Goal: Task Accomplishment & Management: Manage account settings

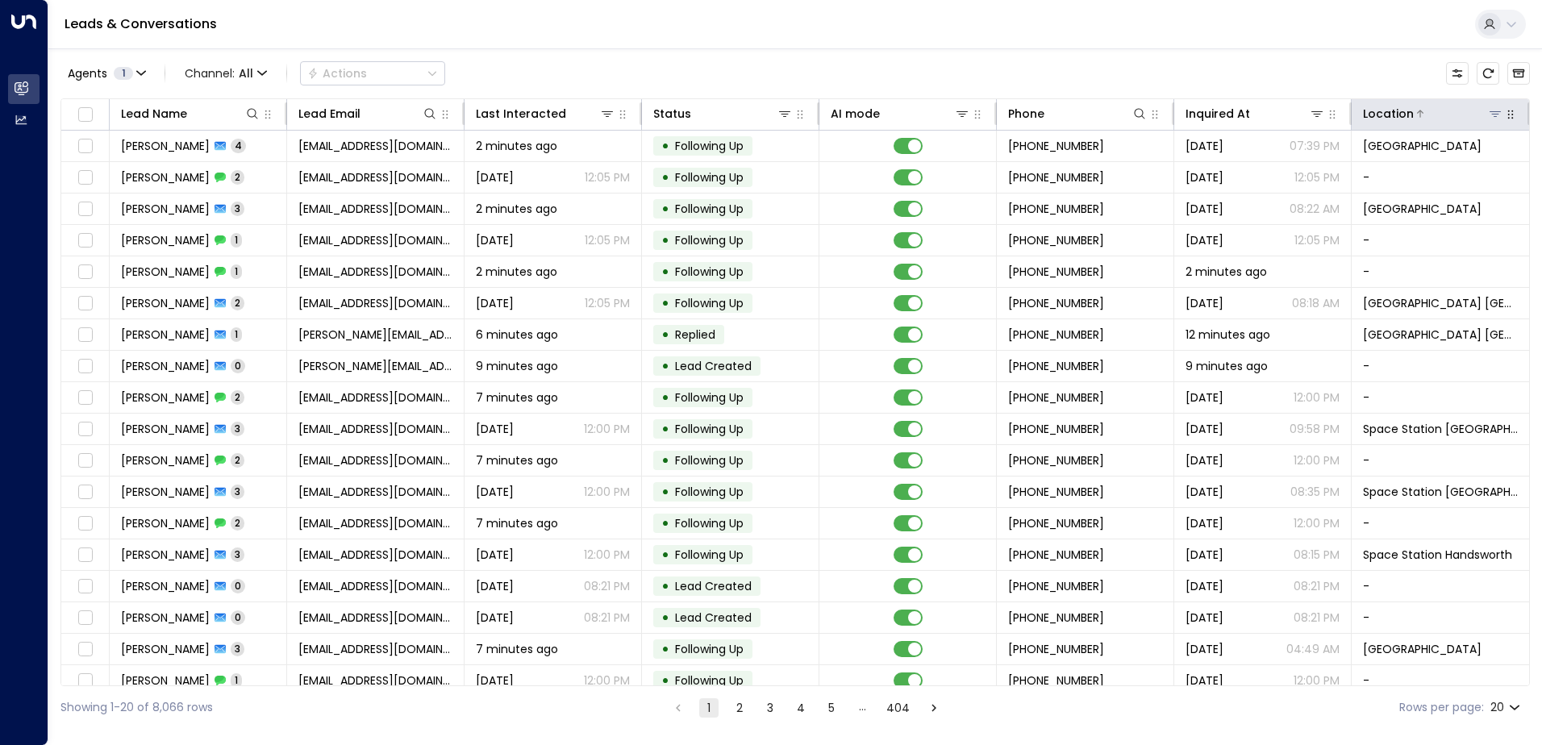
click at [1487, 106] on button at bounding box center [1495, 114] width 16 height 16
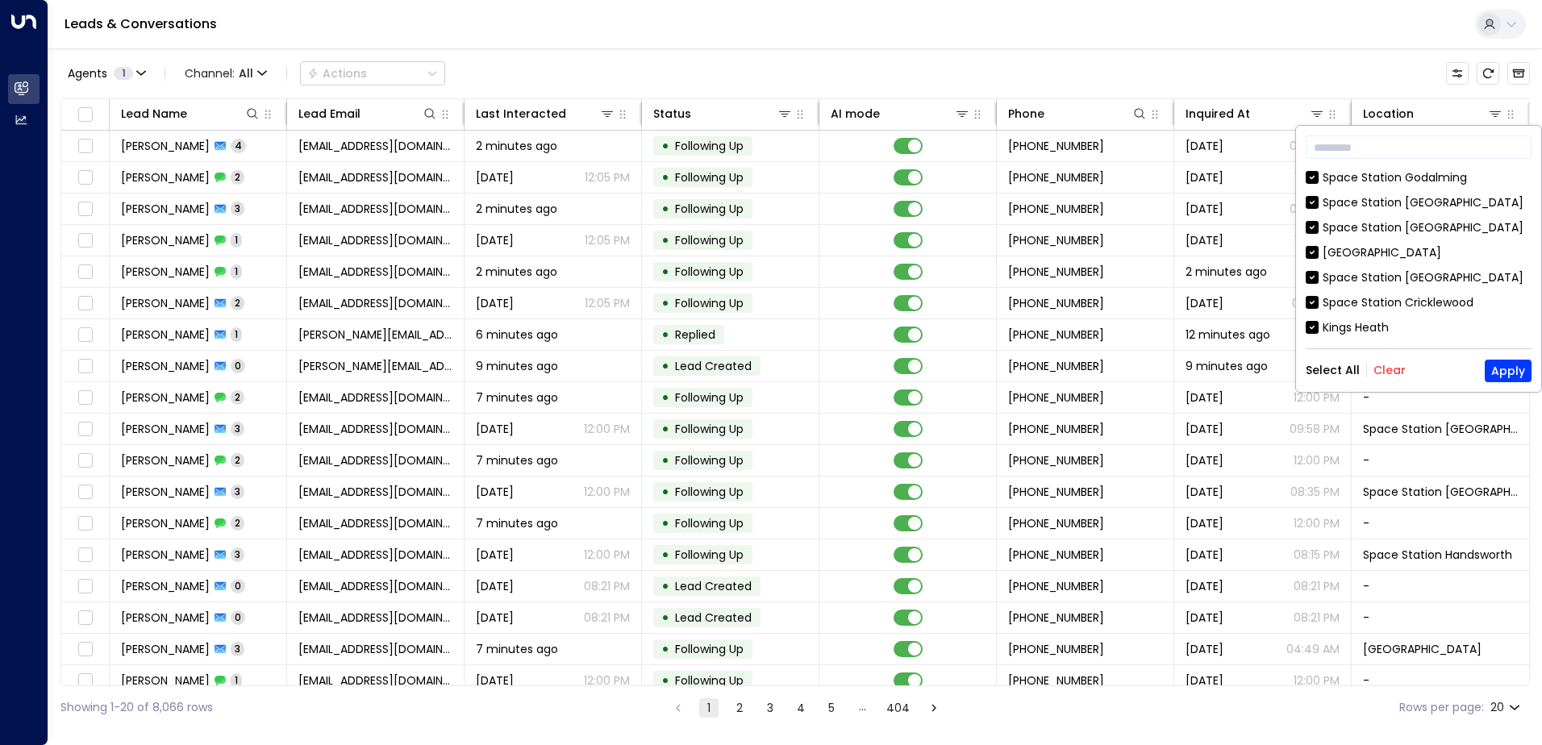
click at [1376, 367] on button "Clear" at bounding box center [1389, 370] width 32 height 13
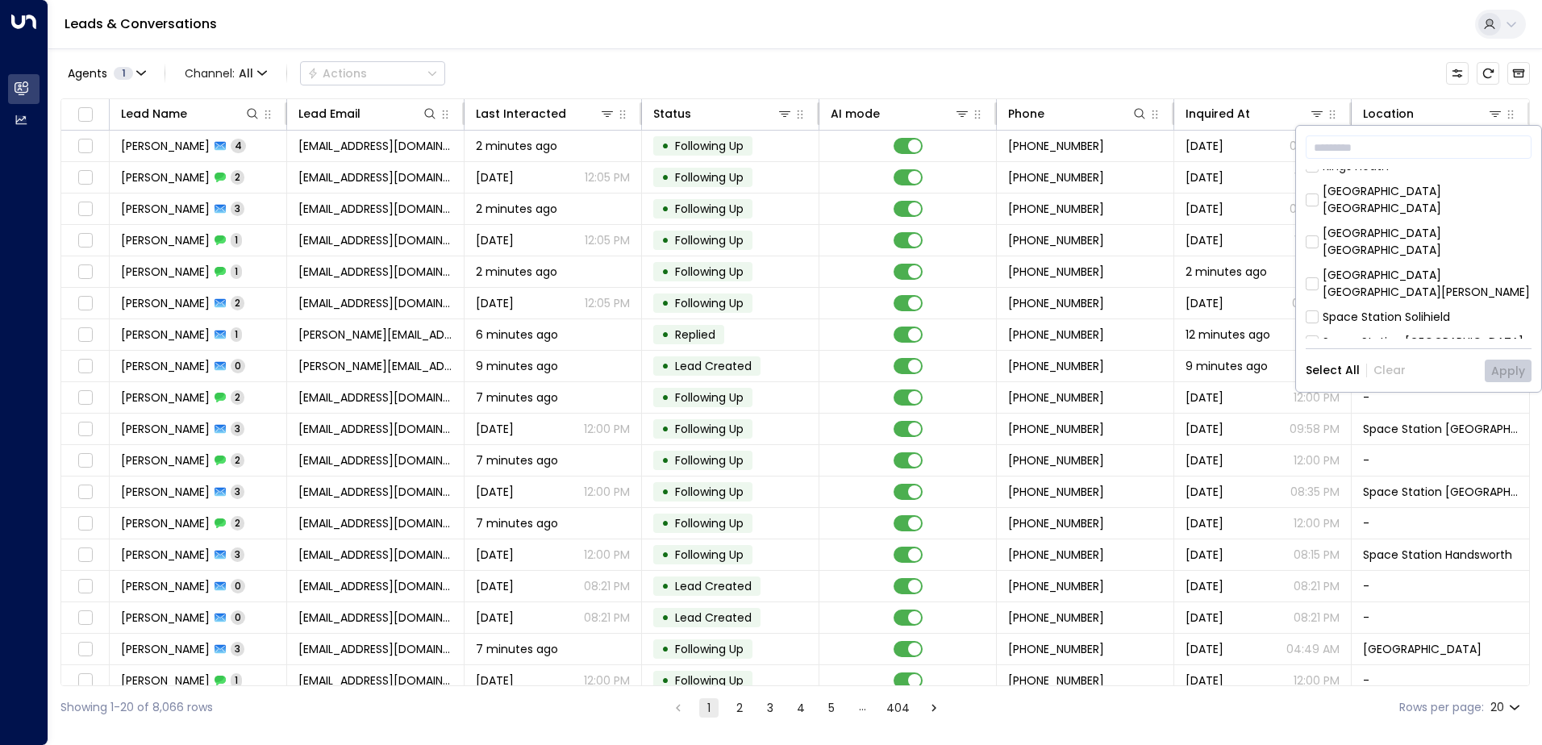
scroll to position [323, 0]
click at [1336, 248] on div "[GEOGRAPHIC_DATA] [GEOGRAPHIC_DATA]" at bounding box center [1426, 265] width 209 height 34
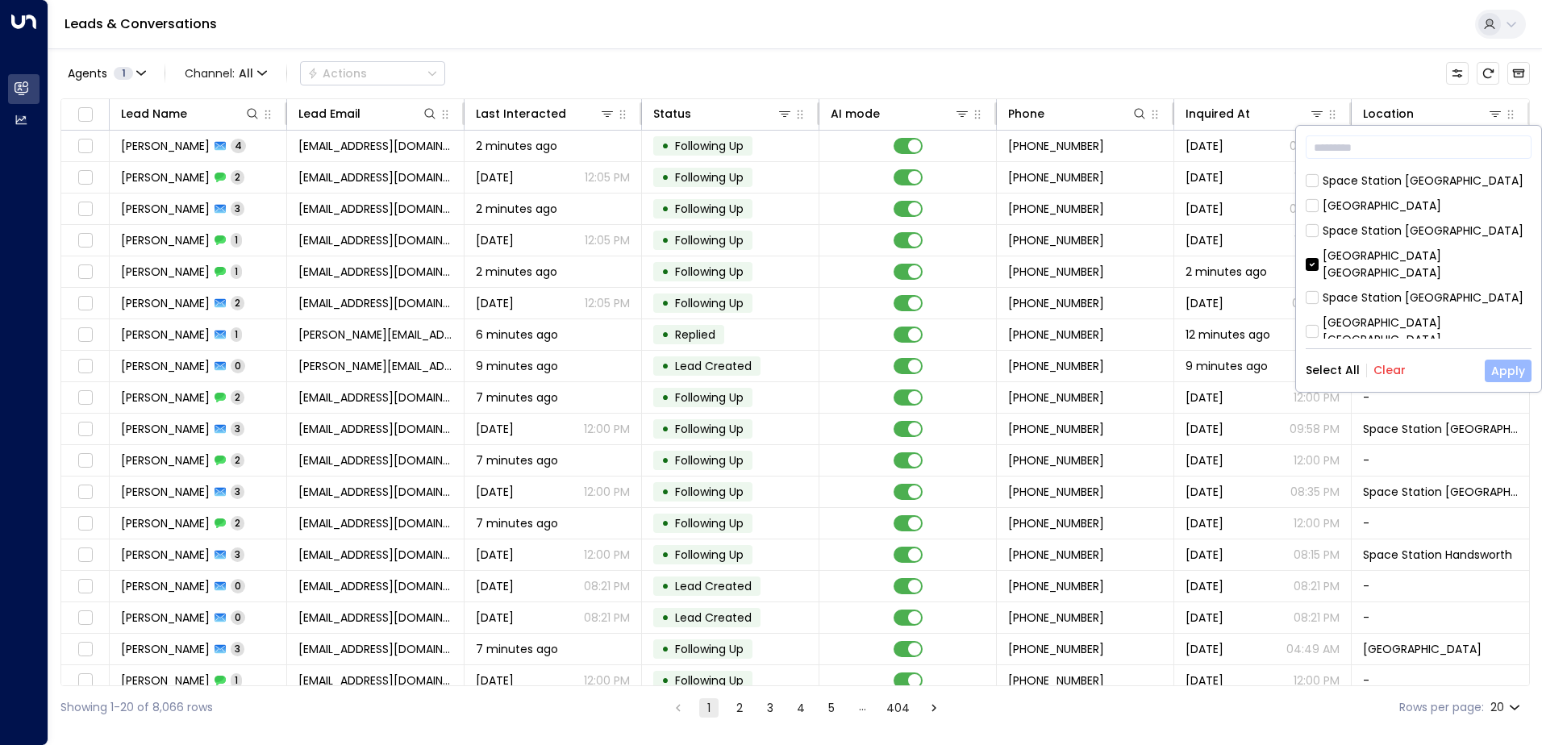
click at [1500, 367] on button "Apply" at bounding box center [1507, 371] width 47 height 23
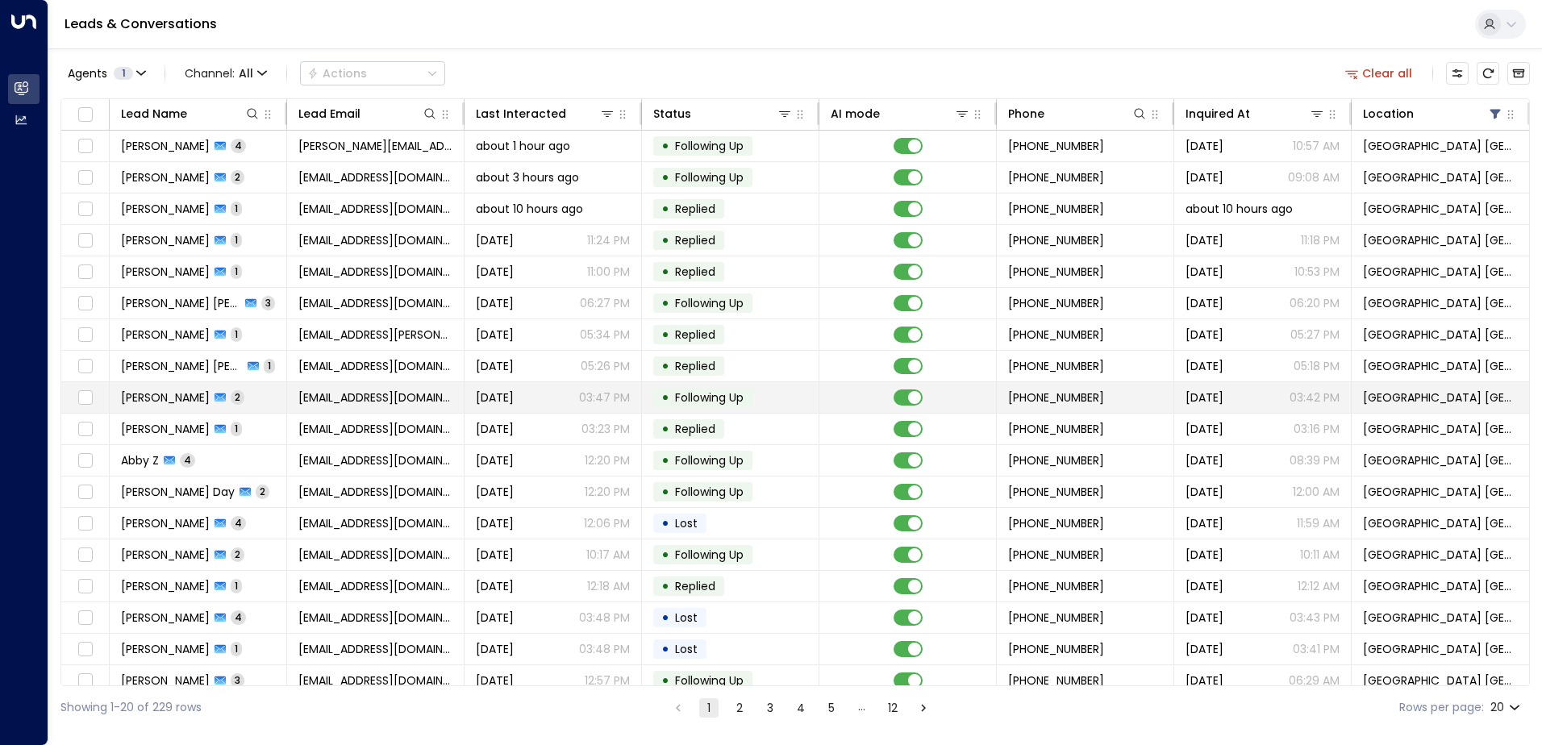
scroll to position [79, 0]
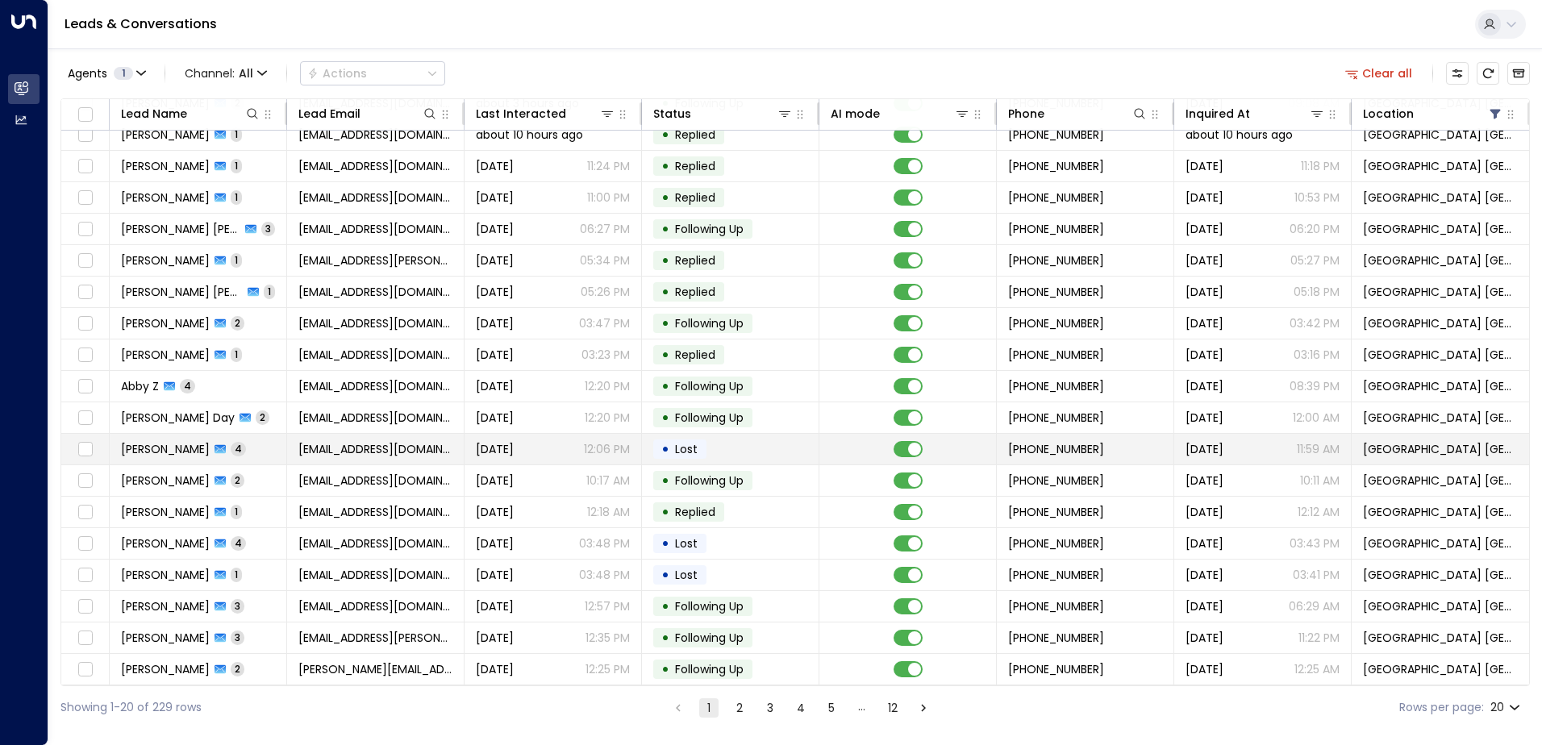
click at [419, 439] on td "[EMAIL_ADDRESS][DOMAIN_NAME]" at bounding box center [375, 449] width 177 height 31
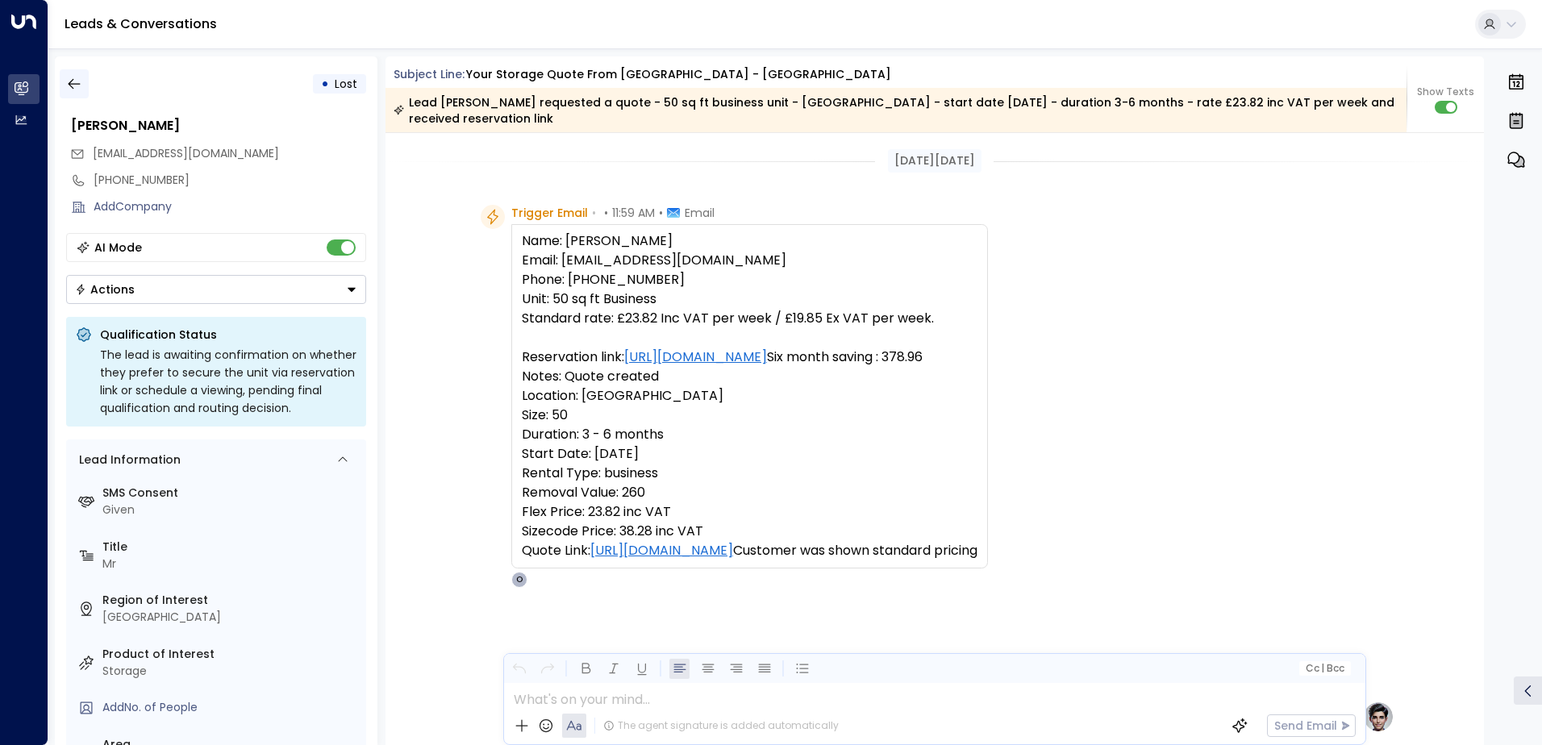
click at [77, 78] on icon "button" at bounding box center [74, 84] width 16 height 16
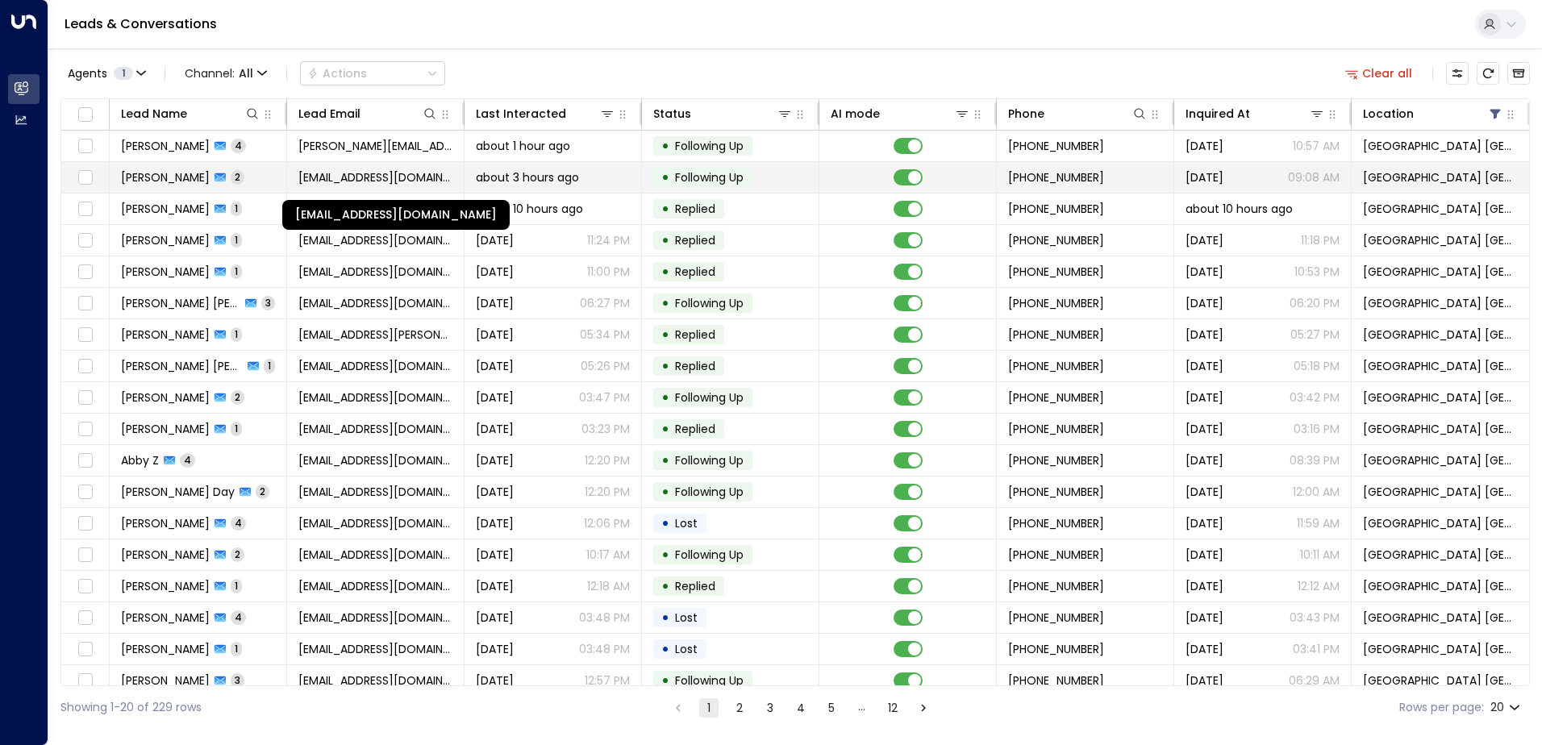
click at [339, 179] on span "[EMAIL_ADDRESS][DOMAIN_NAME]" at bounding box center [375, 177] width 154 height 16
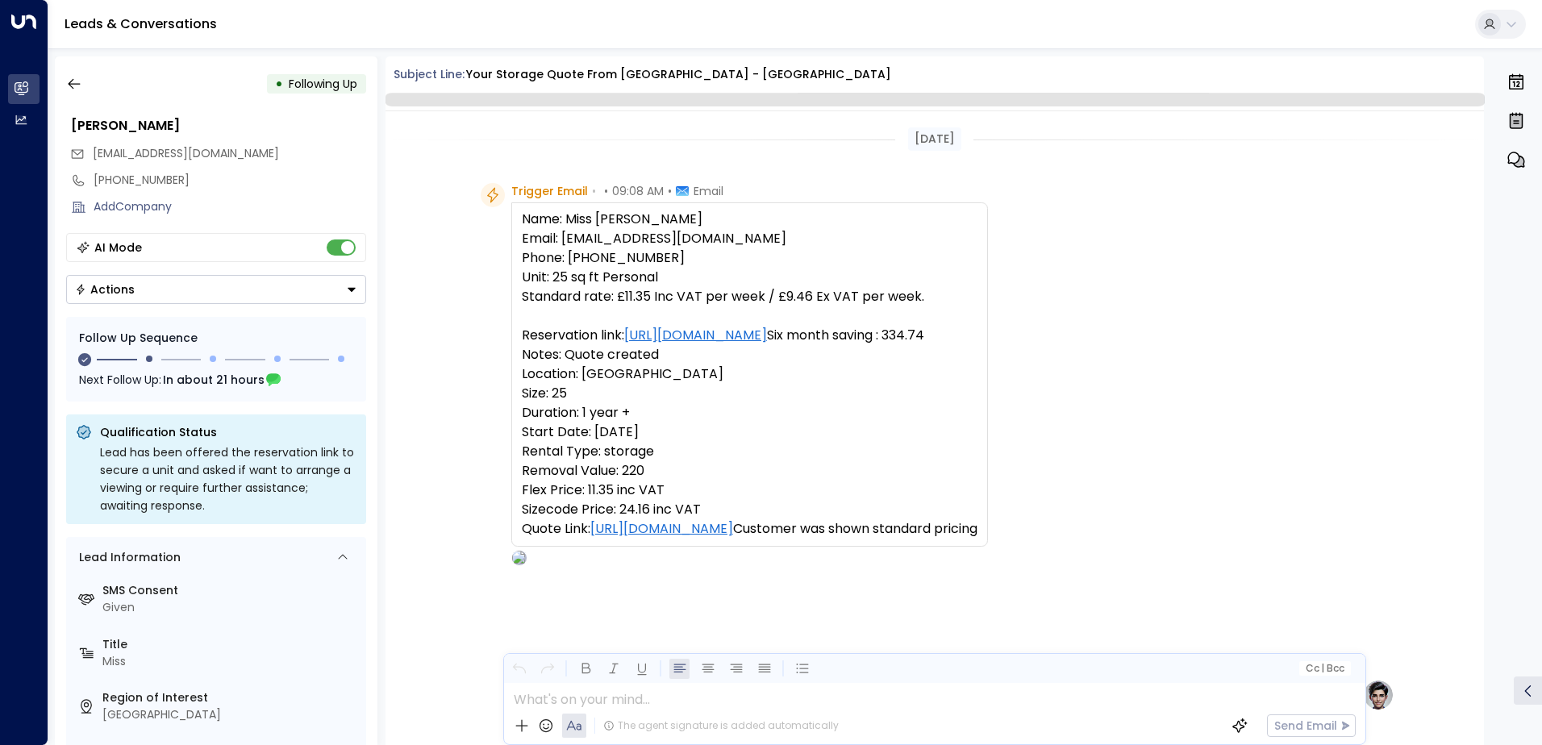
scroll to position [1018, 0]
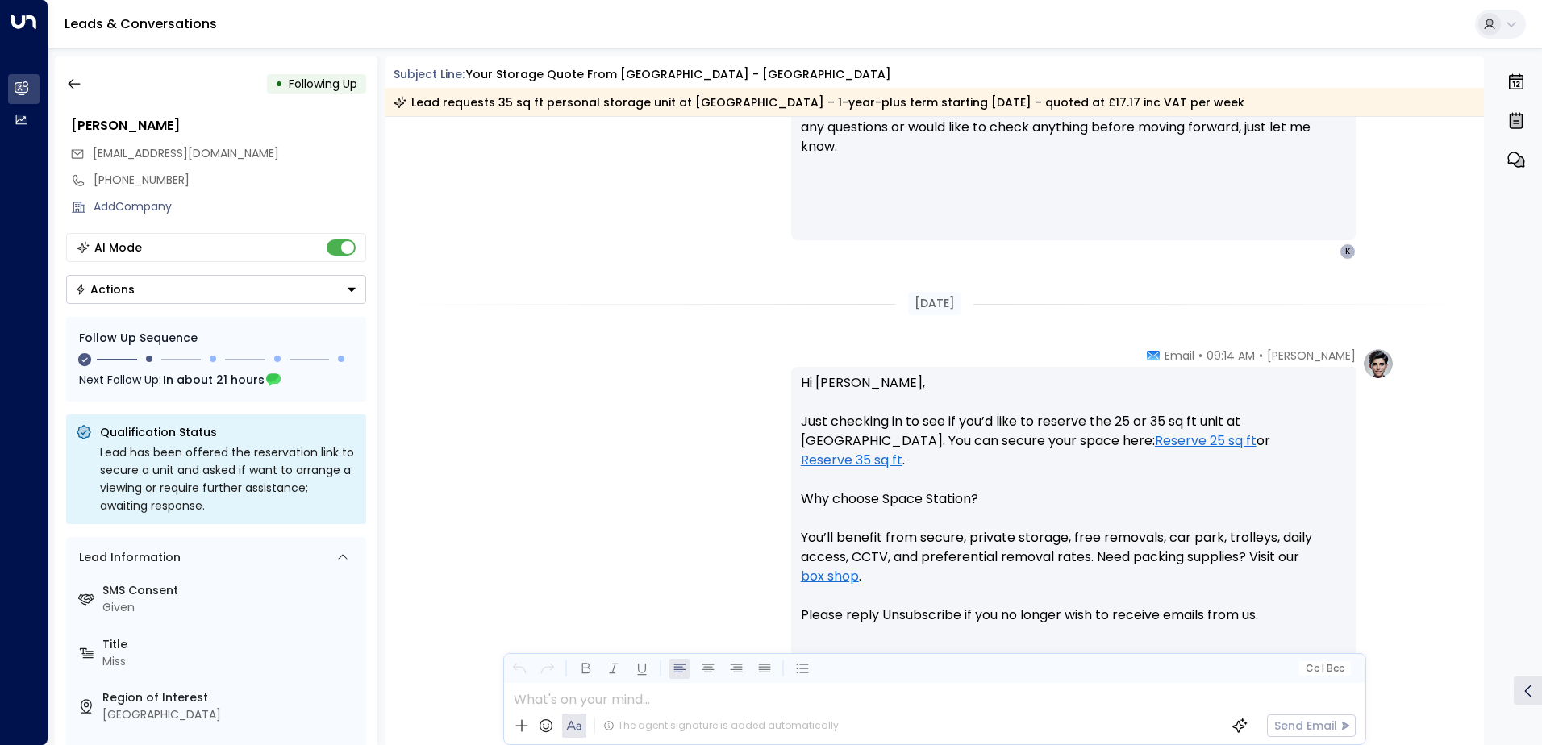
click at [140, 282] on button "Actions" at bounding box center [216, 289] width 300 height 29
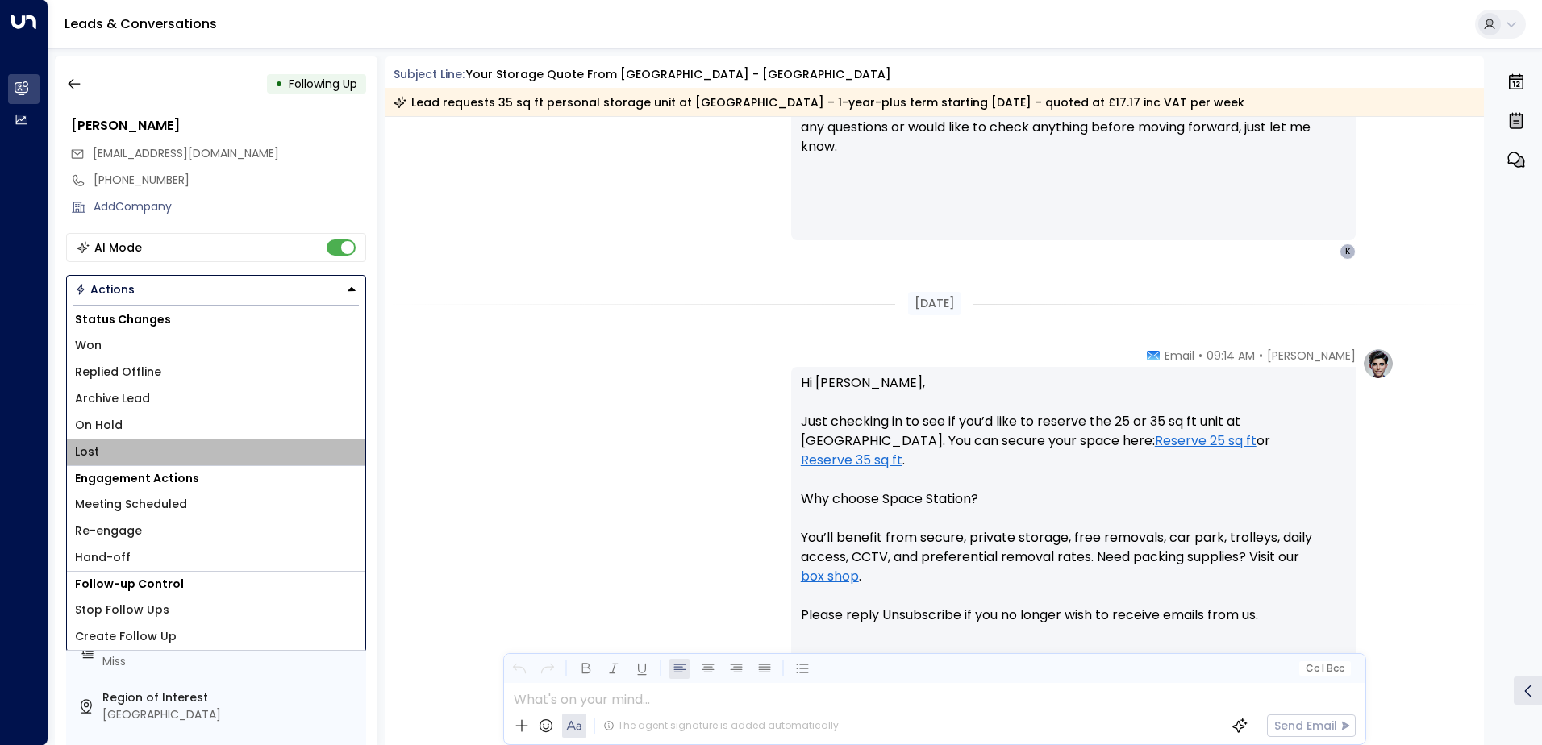
click at [98, 440] on li "Lost" at bounding box center [216, 452] width 298 height 27
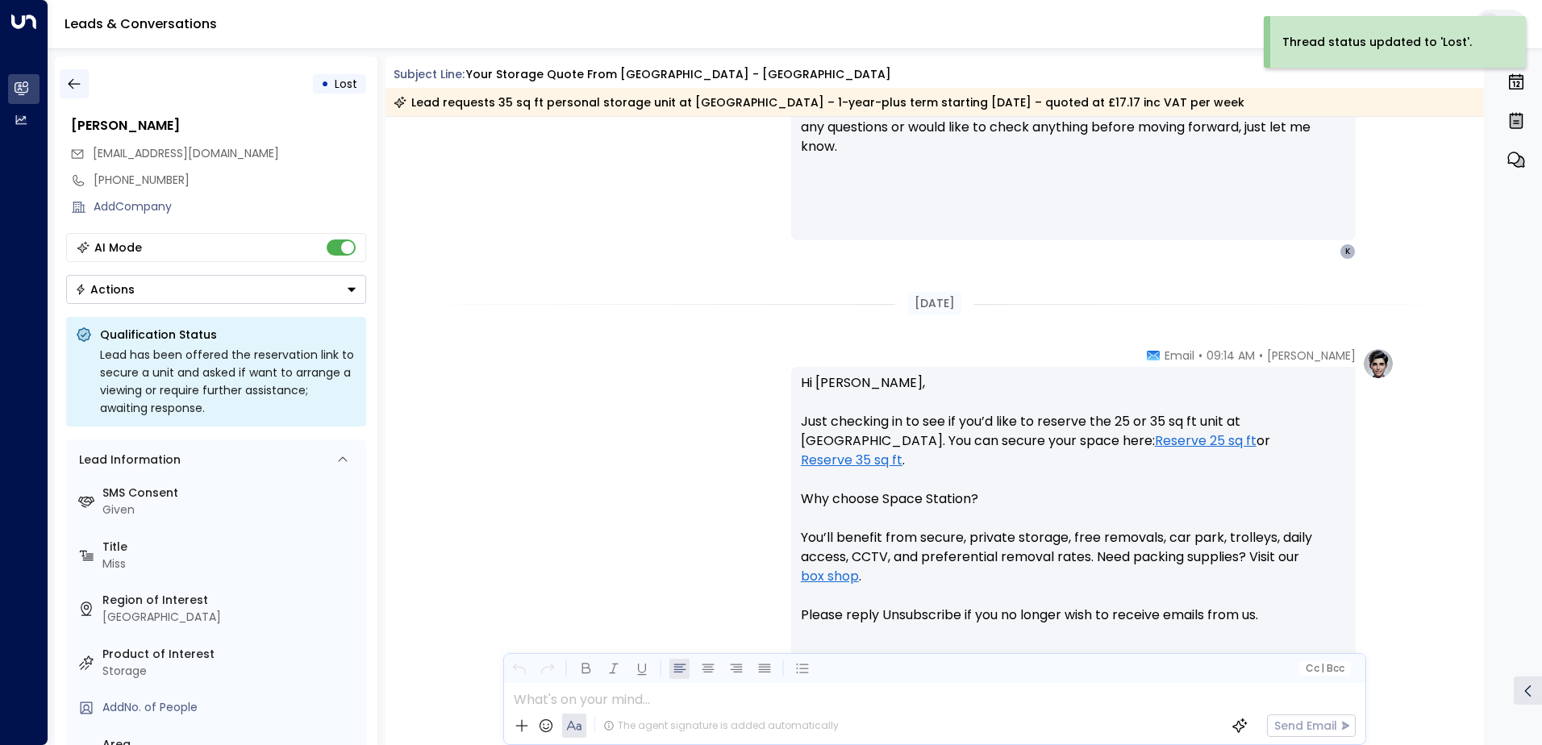
click at [75, 80] on icon "button" at bounding box center [74, 84] width 16 height 16
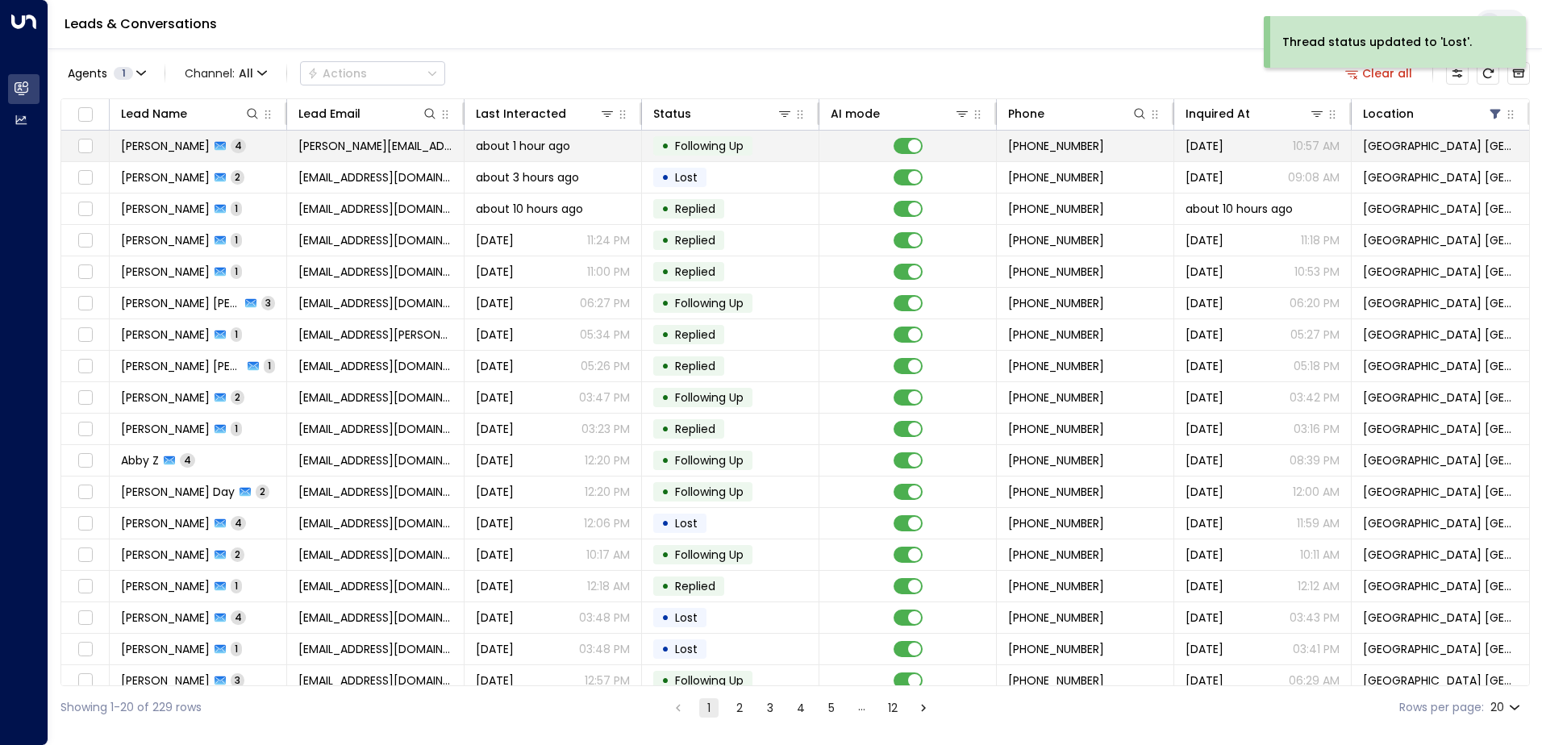
click at [347, 150] on span "[PERSON_NAME][EMAIL_ADDRESS][DOMAIN_NAME]" at bounding box center [375, 146] width 154 height 16
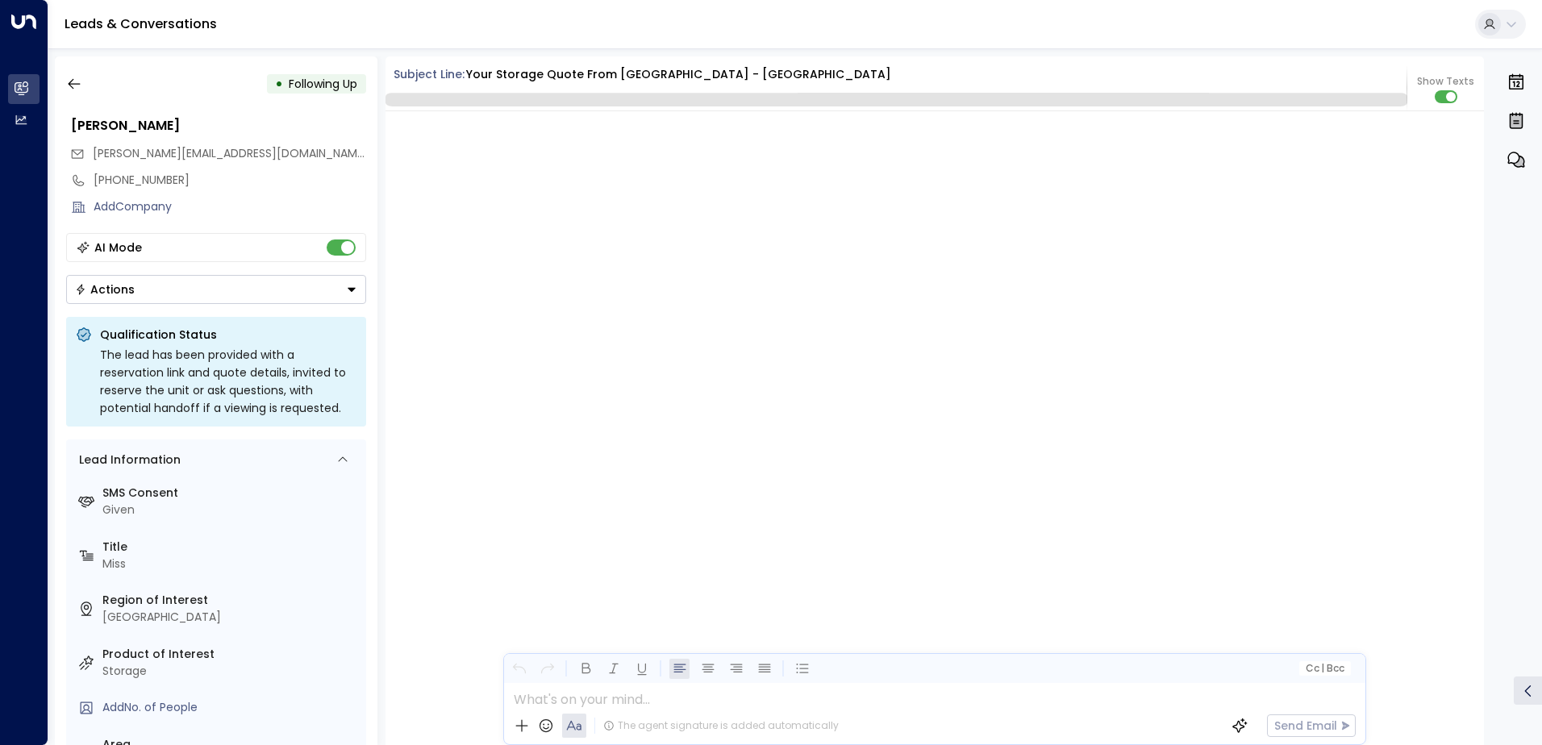
scroll to position [3276, 0]
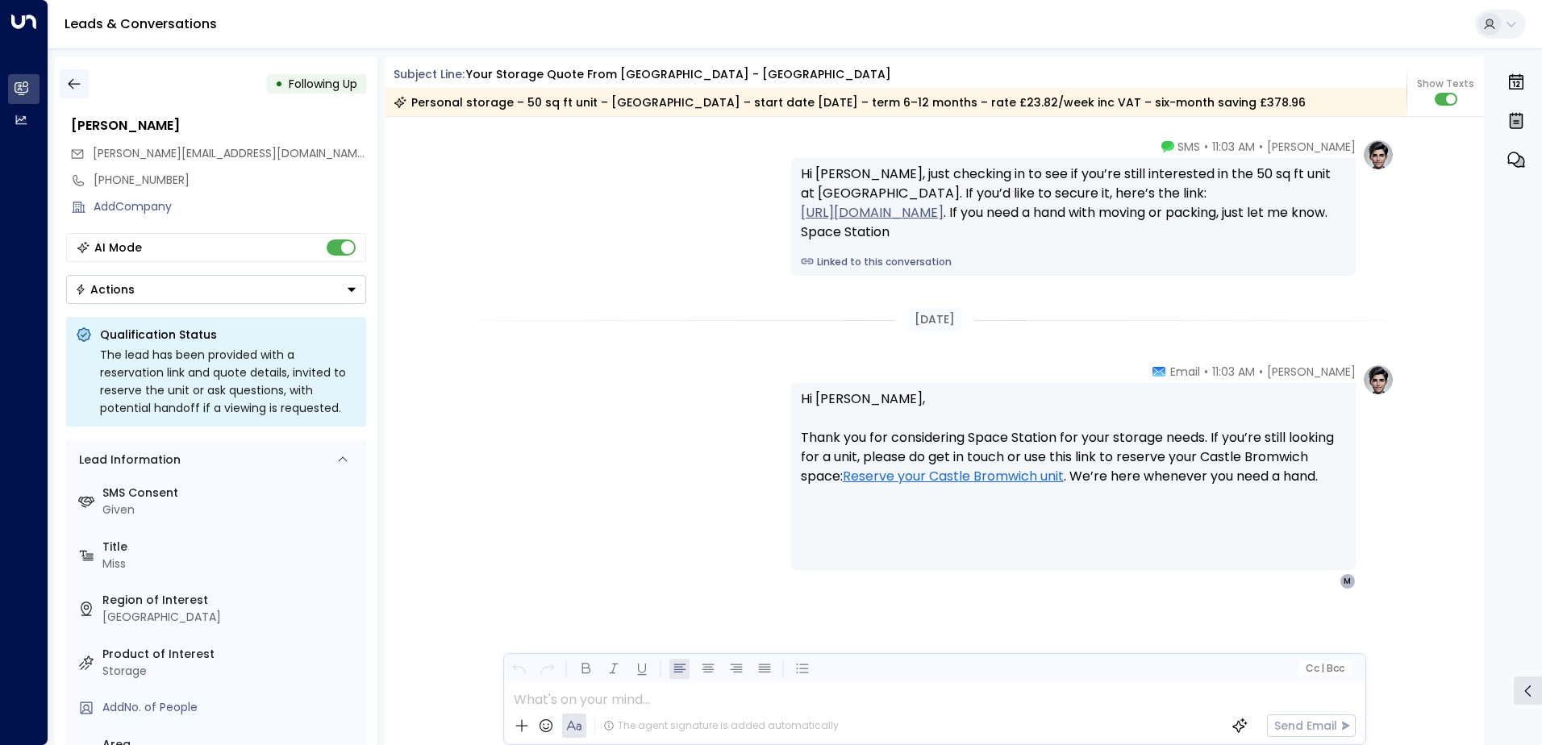
click at [73, 75] on button "button" at bounding box center [74, 83] width 29 height 29
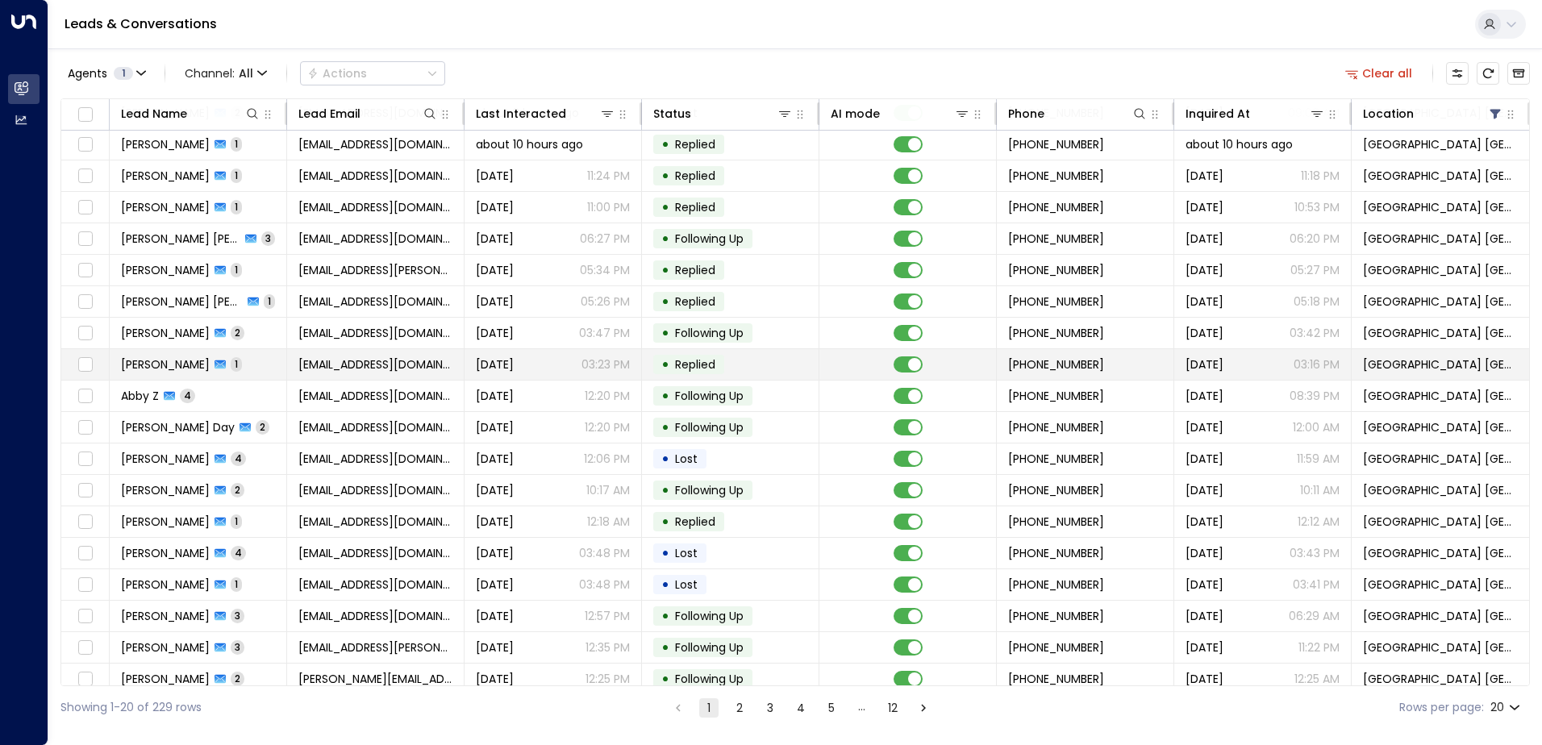
scroll to position [79, 0]
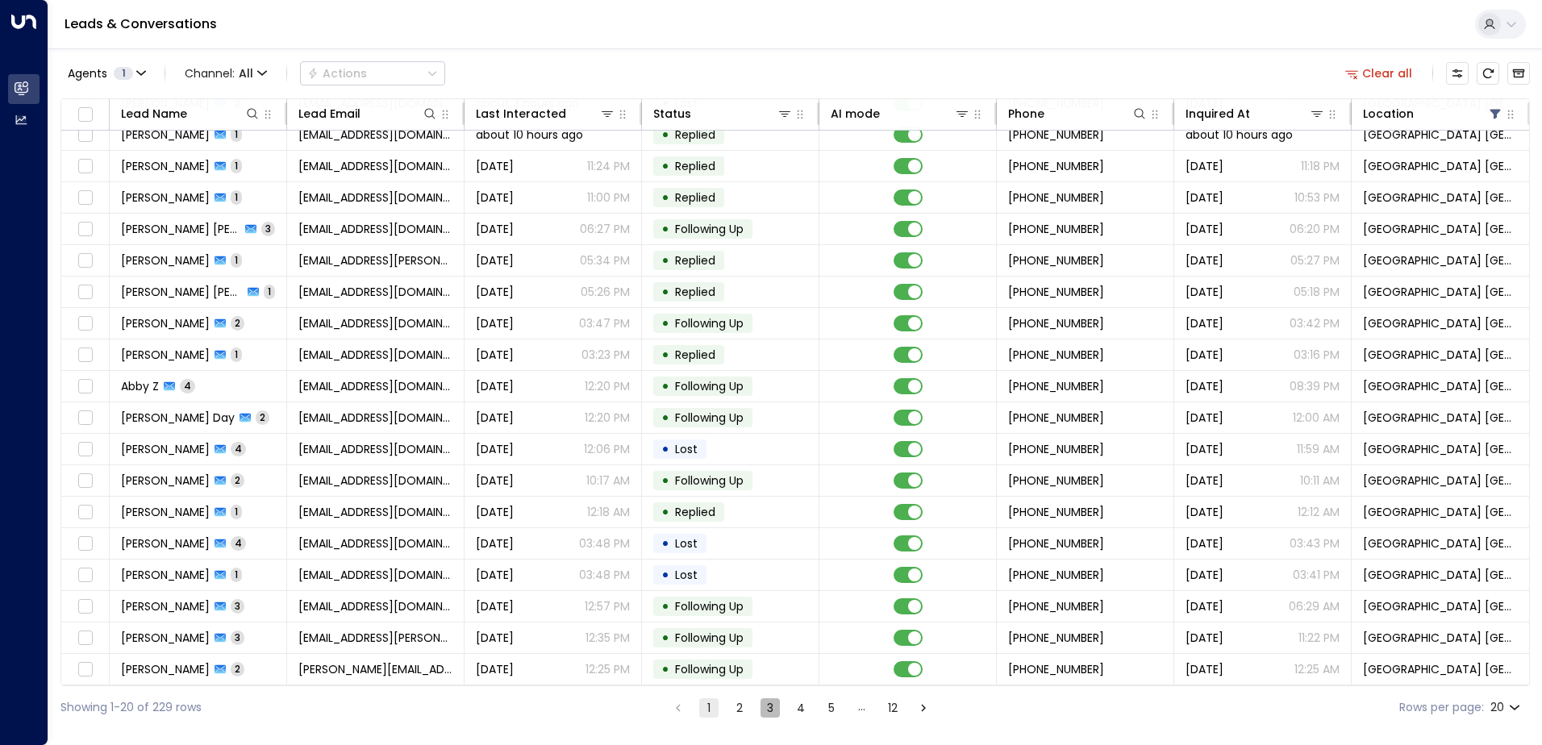
click at [764, 702] on button "3" at bounding box center [769, 707] width 19 height 19
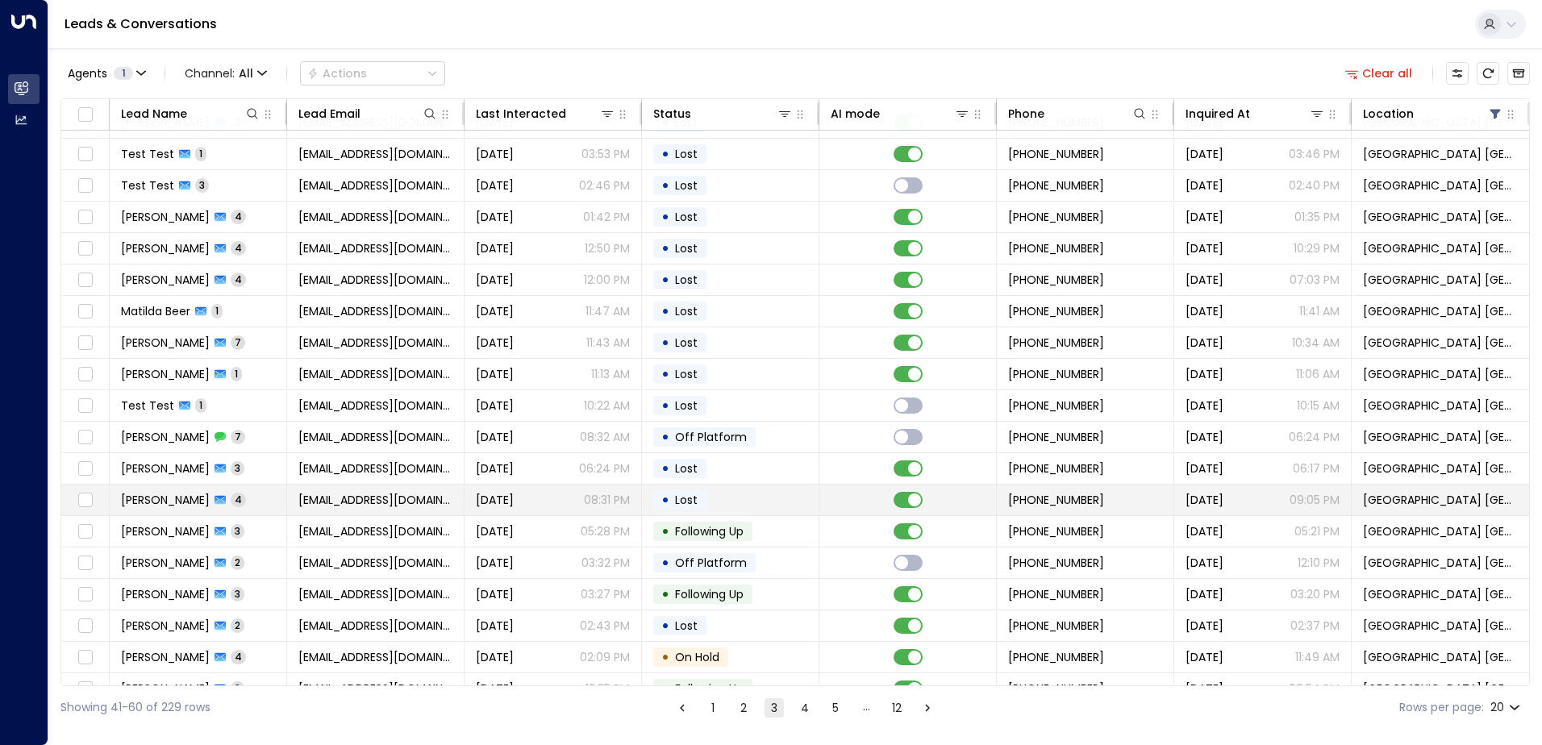
scroll to position [79, 0]
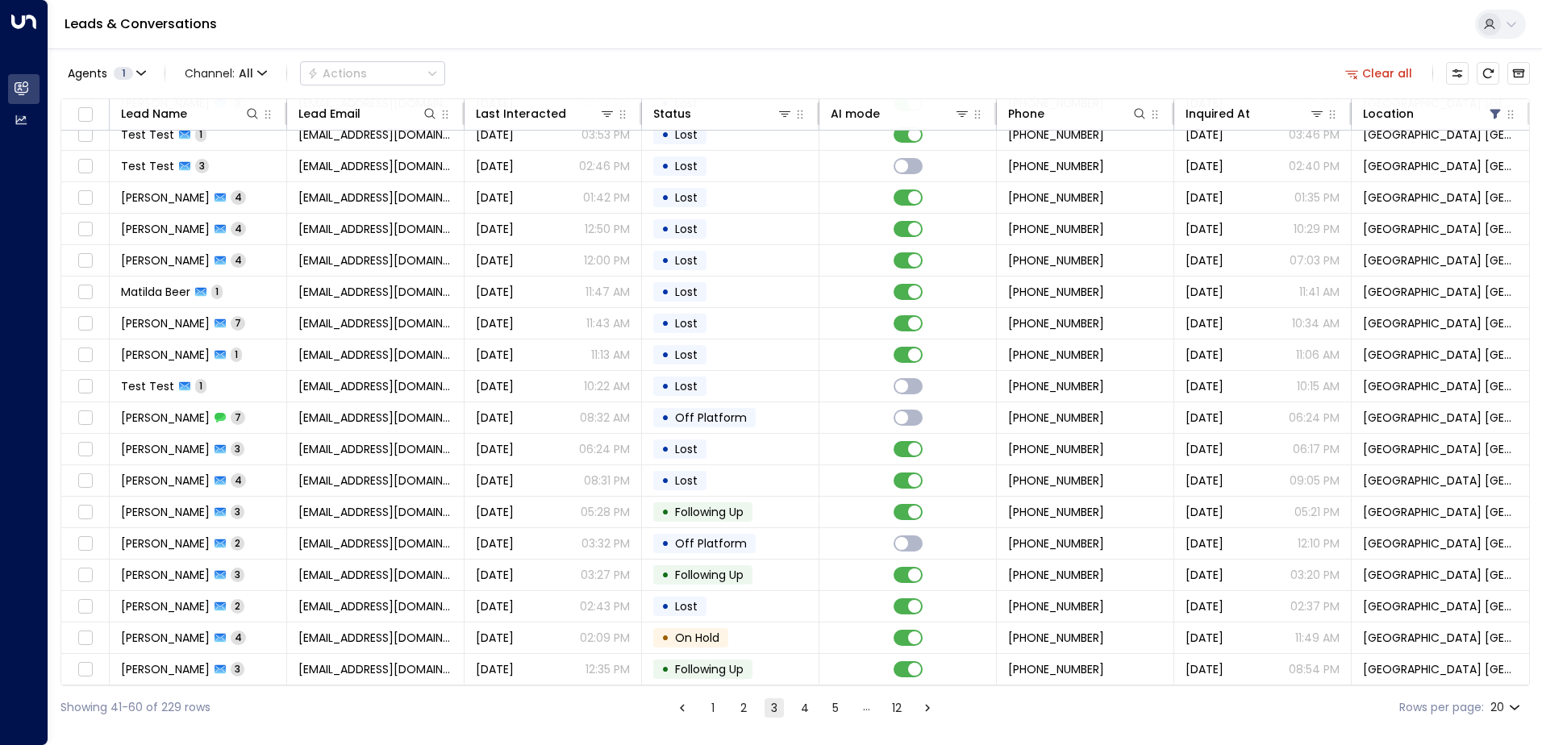
click at [829, 707] on button "5" at bounding box center [835, 707] width 19 height 19
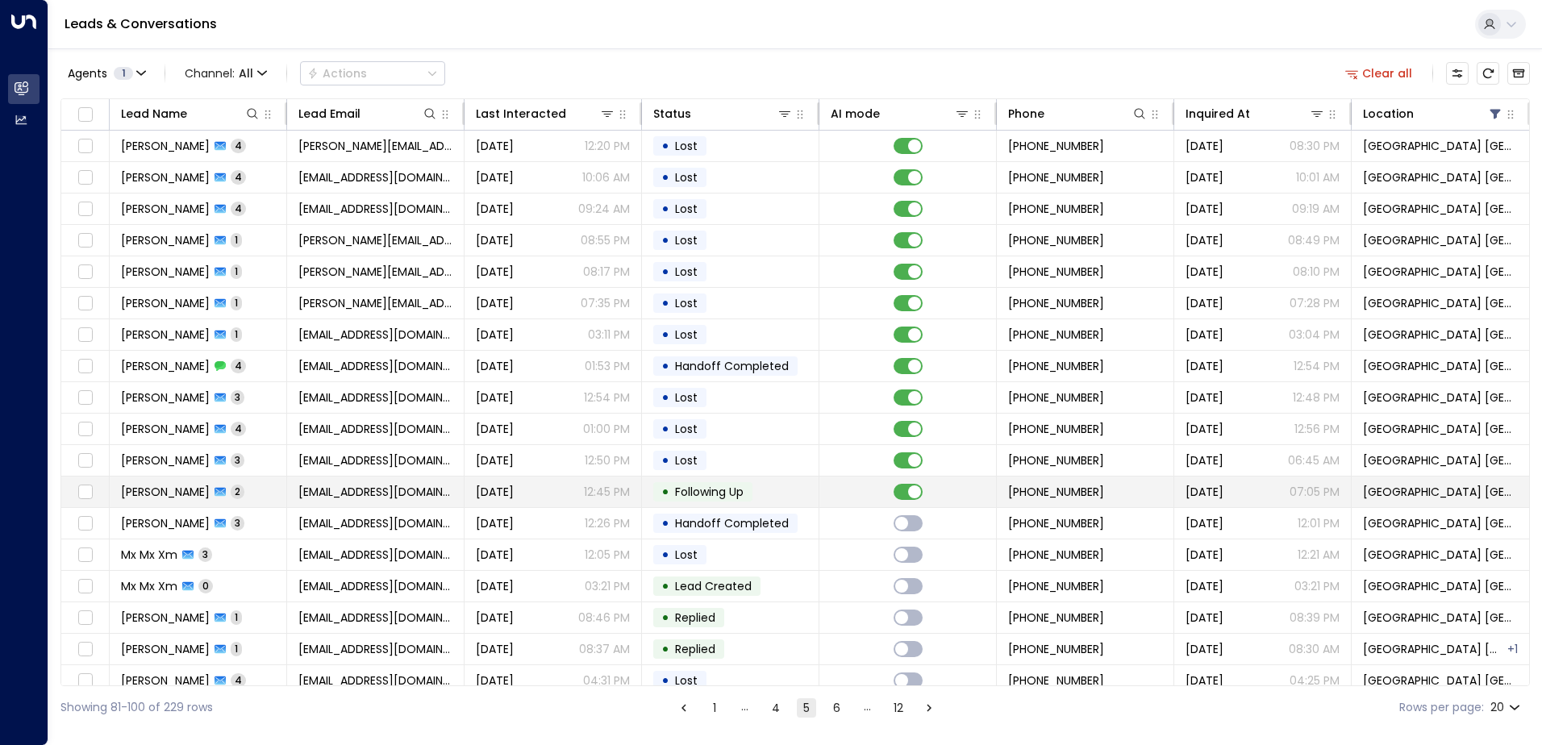
click at [514, 497] on span "[DATE]" at bounding box center [495, 492] width 38 height 16
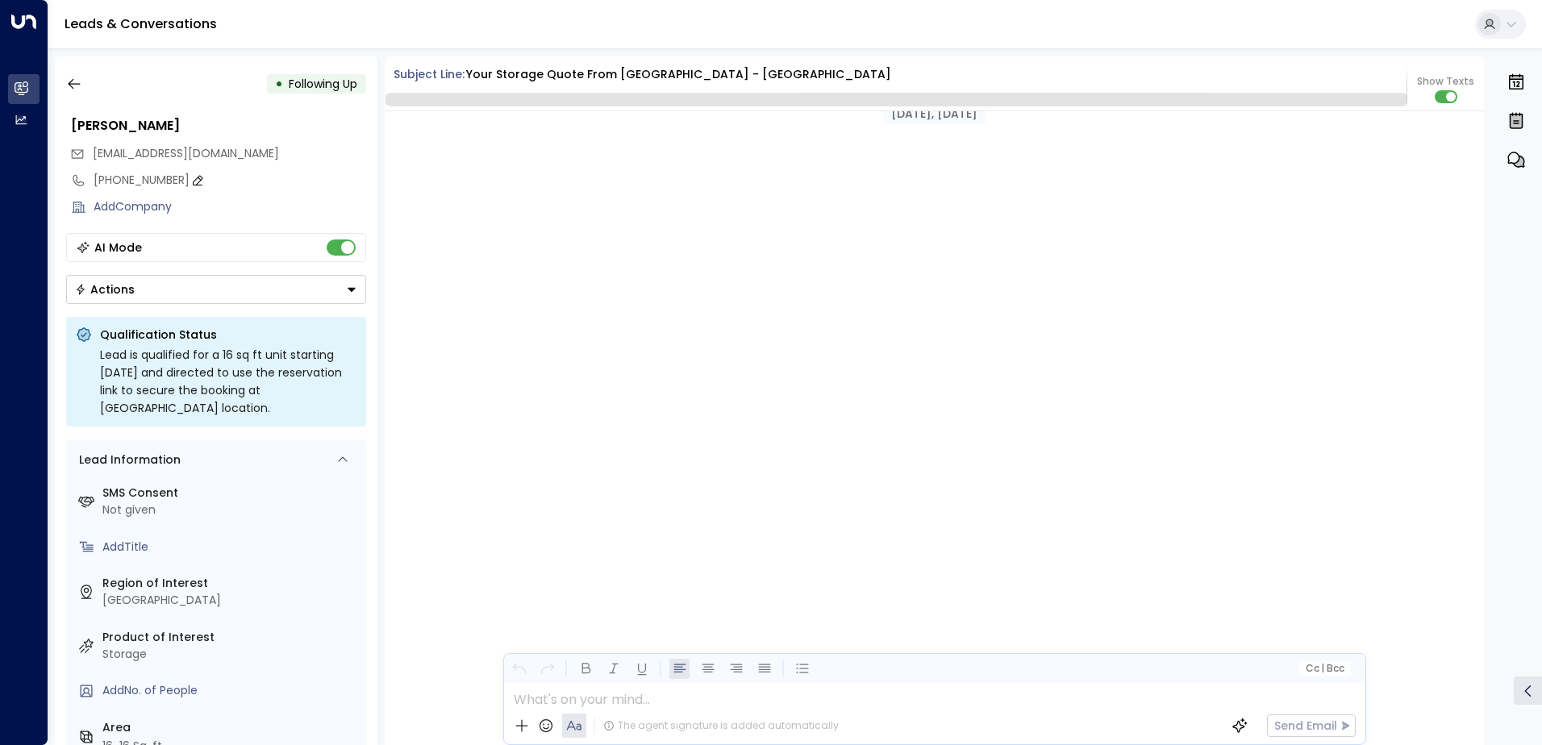
scroll to position [1687, 0]
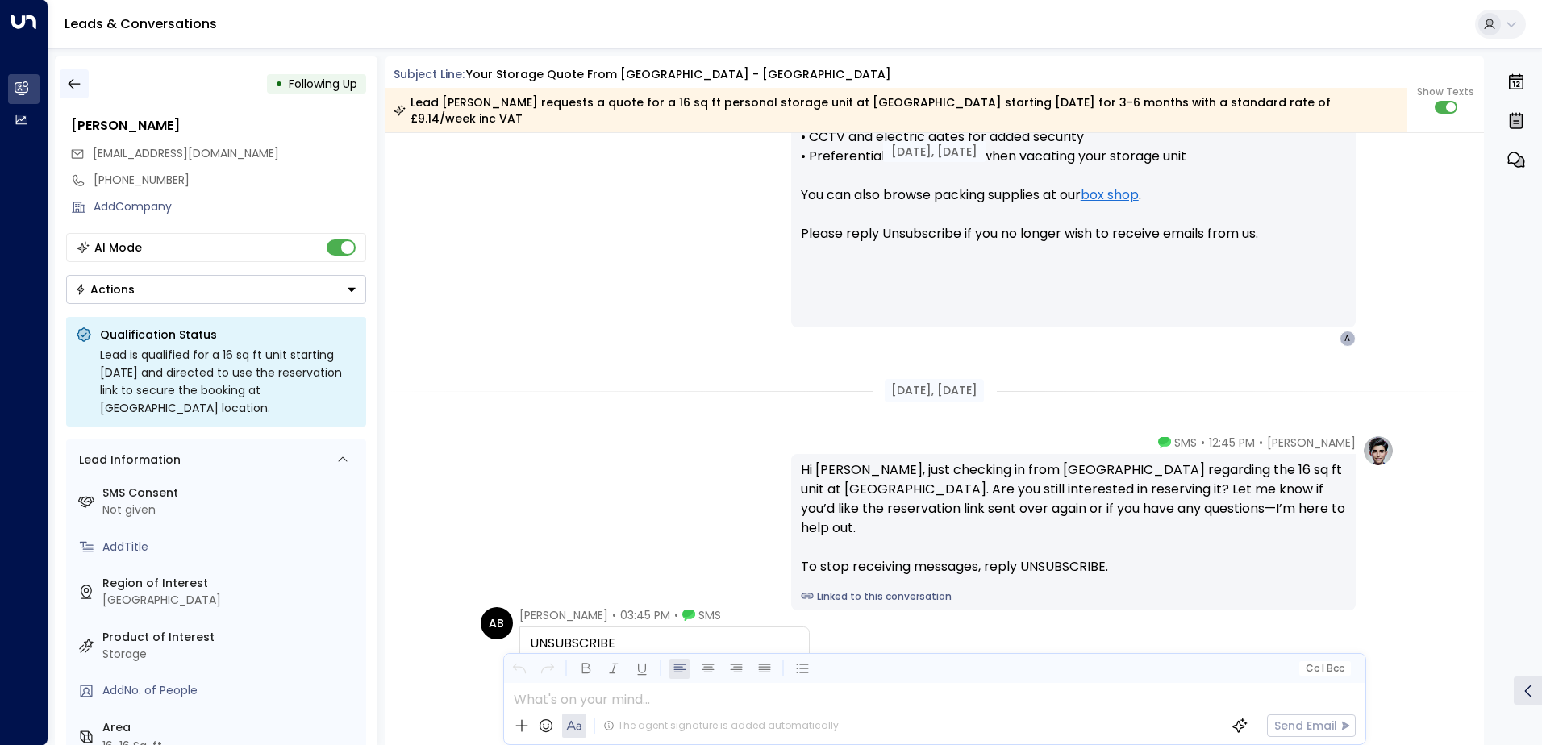
click at [69, 85] on icon "button" at bounding box center [74, 84] width 12 height 10
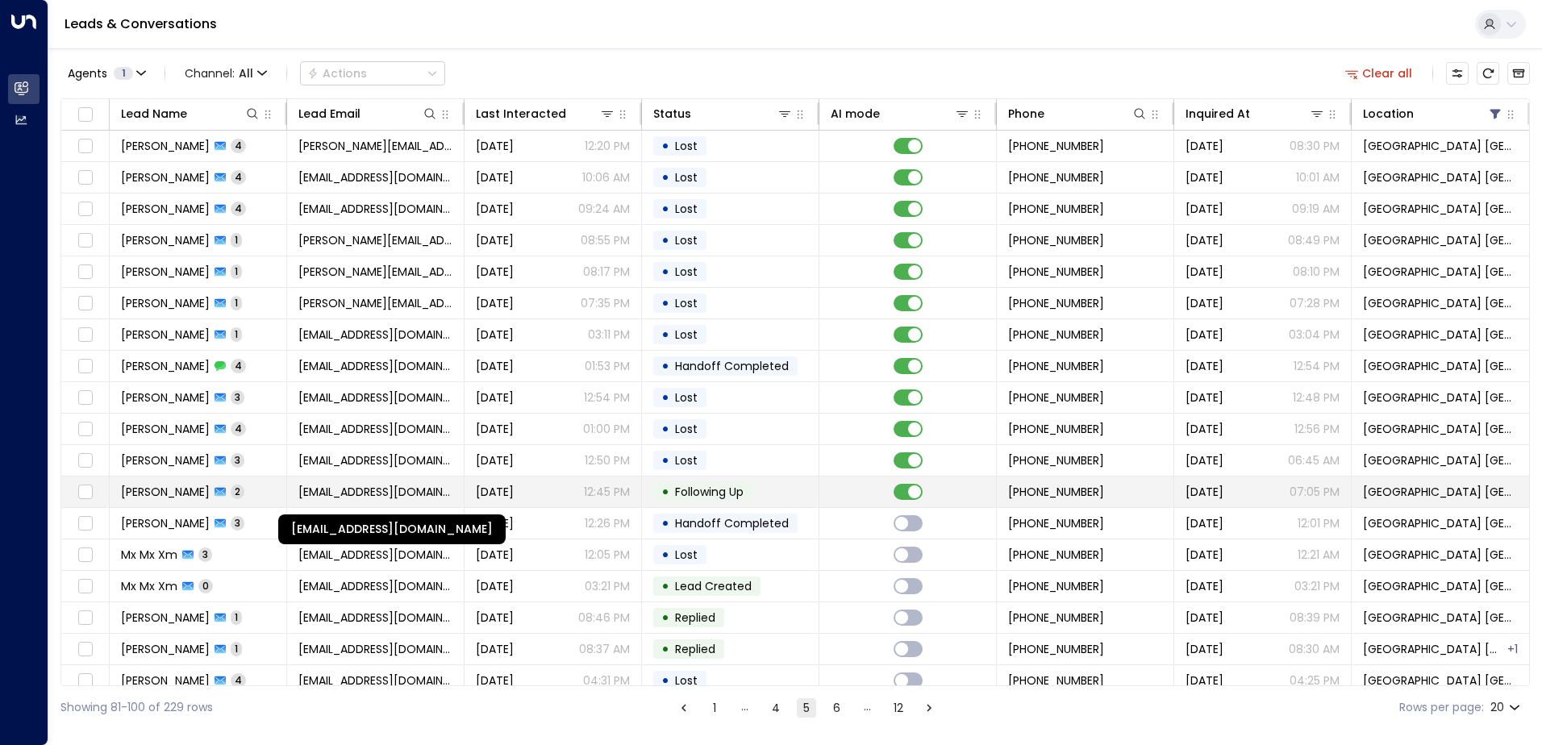
click at [306, 496] on span "[EMAIL_ADDRESS][DOMAIN_NAME]" at bounding box center [375, 492] width 154 height 16
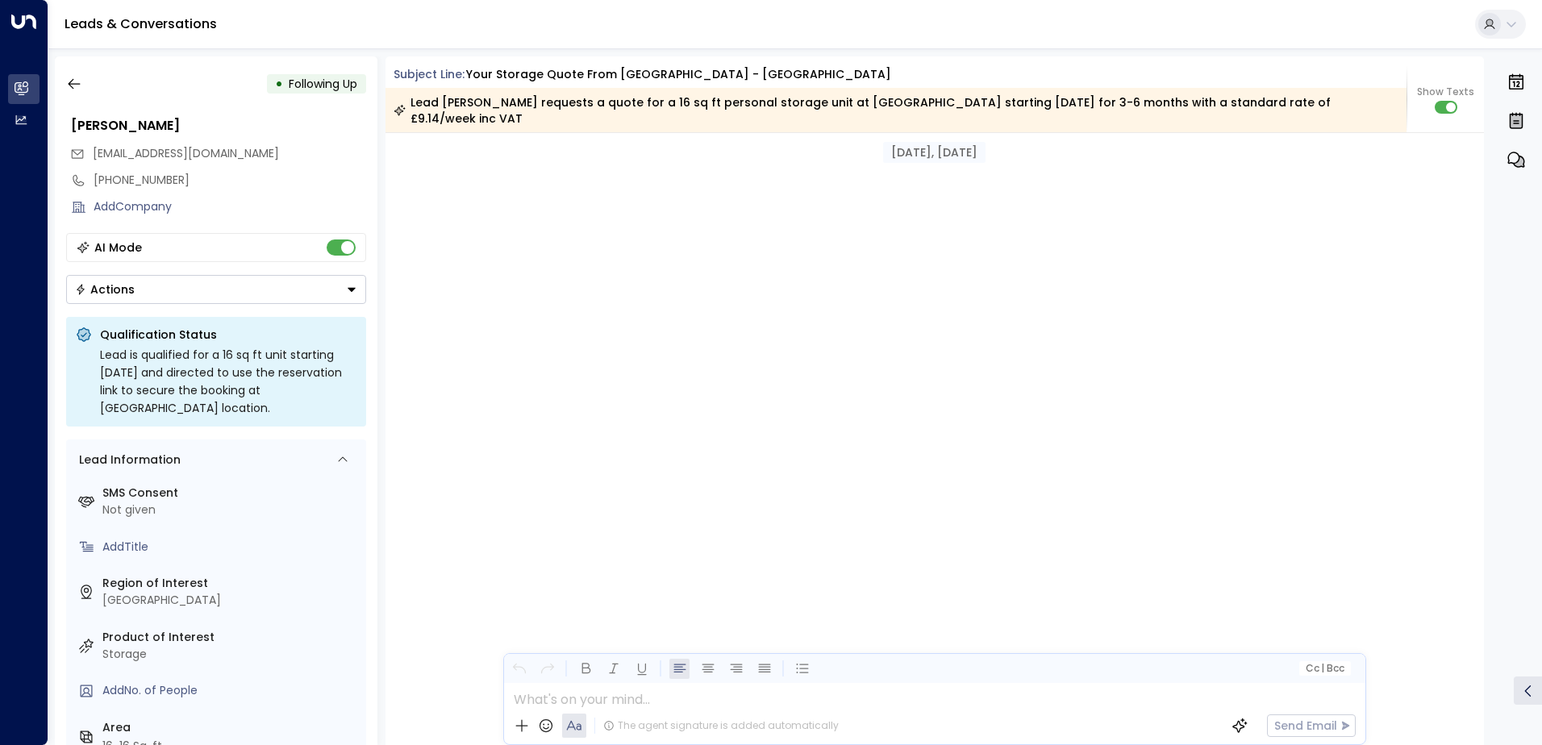
scroll to position [1692, 0]
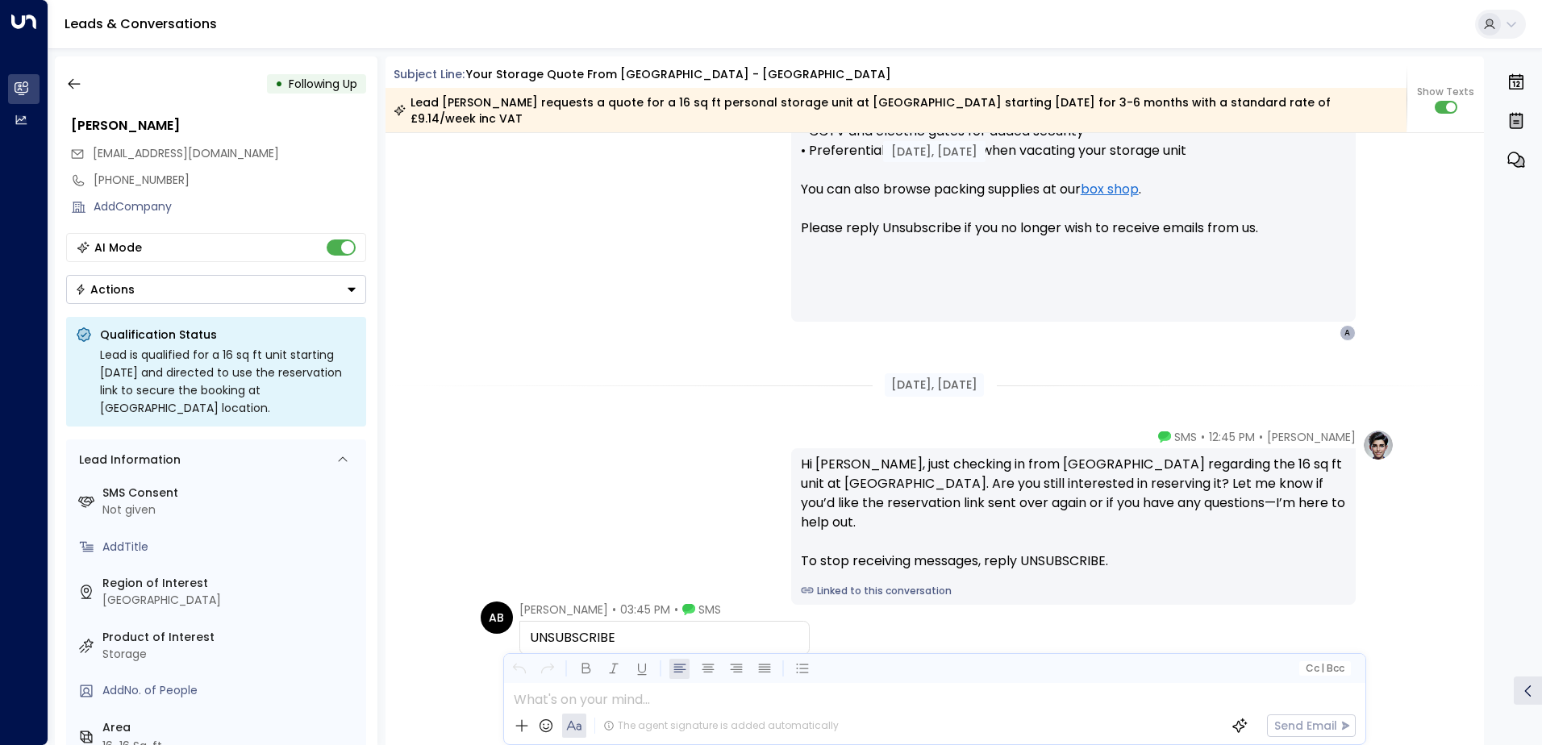
click at [185, 288] on button "Actions" at bounding box center [216, 289] width 300 height 29
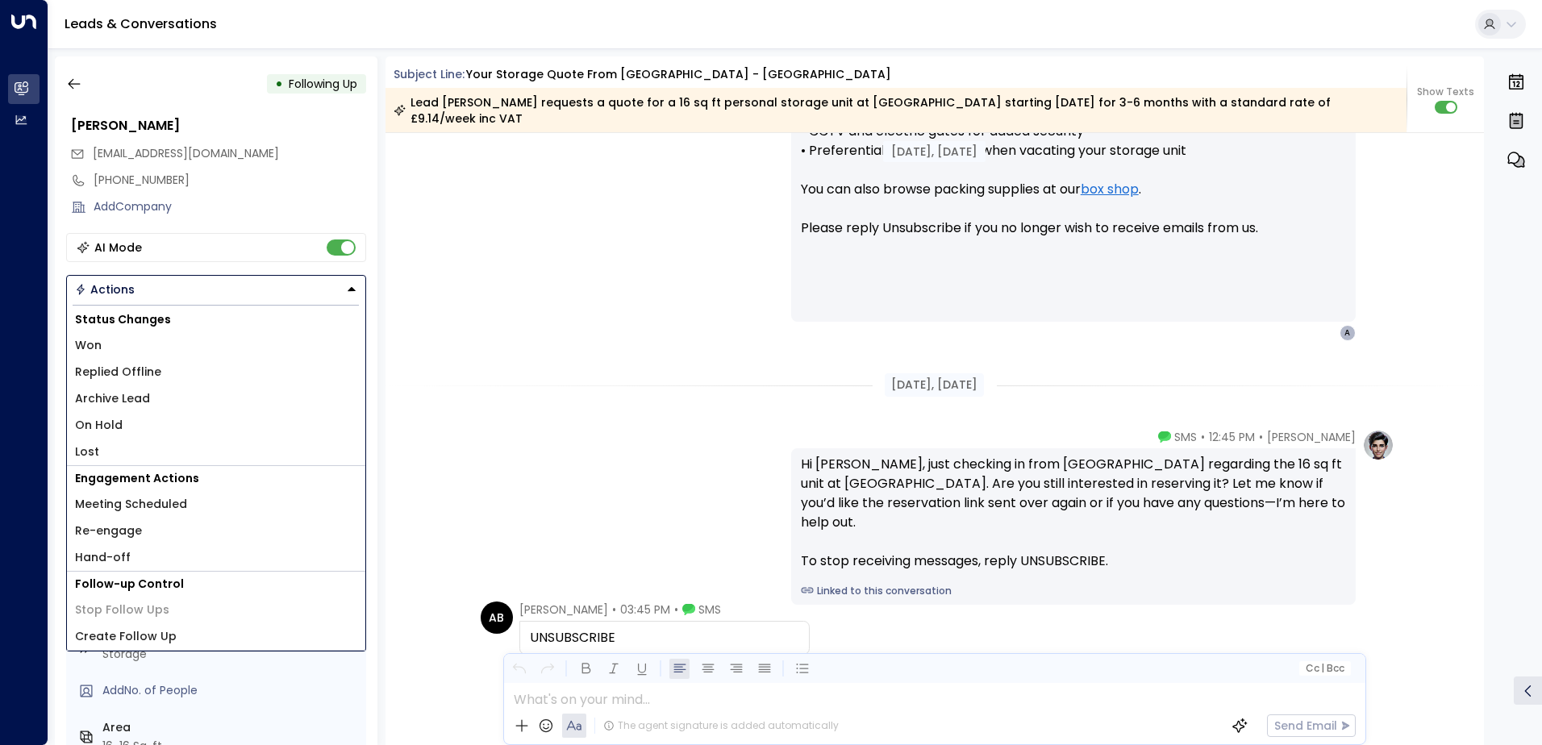
click at [103, 444] on li "Lost" at bounding box center [216, 452] width 298 height 27
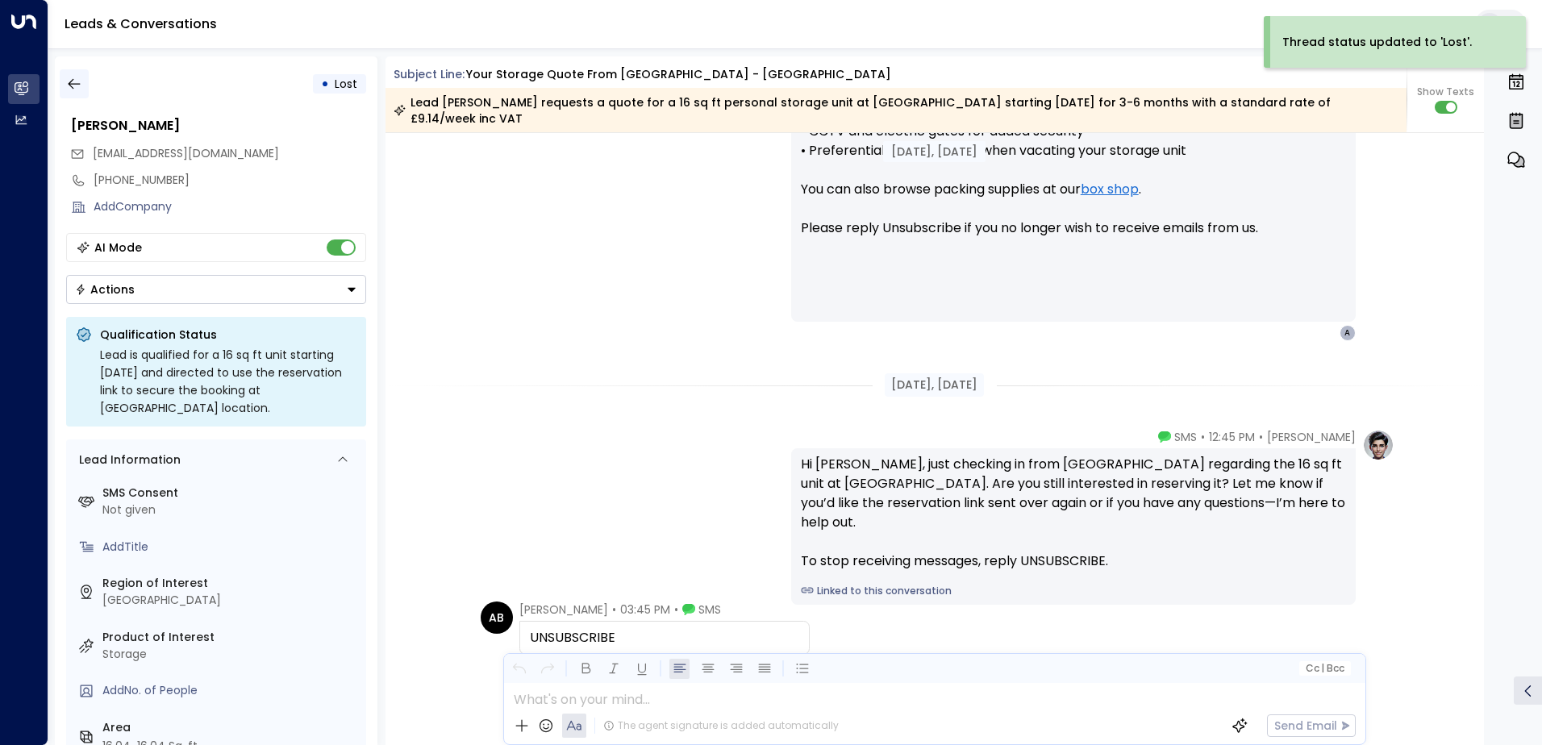
click at [83, 81] on button "button" at bounding box center [74, 83] width 29 height 29
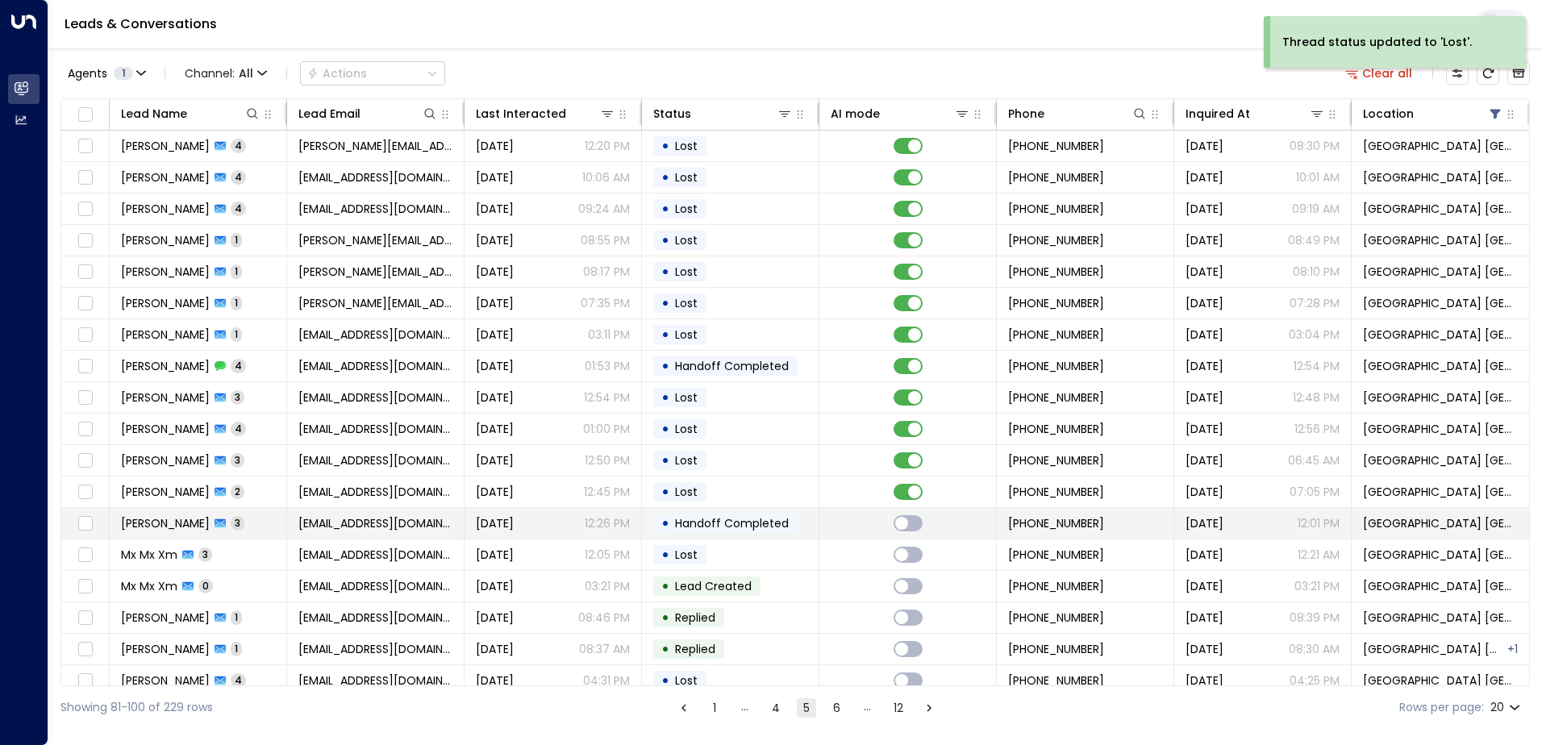
scroll to position [79, 0]
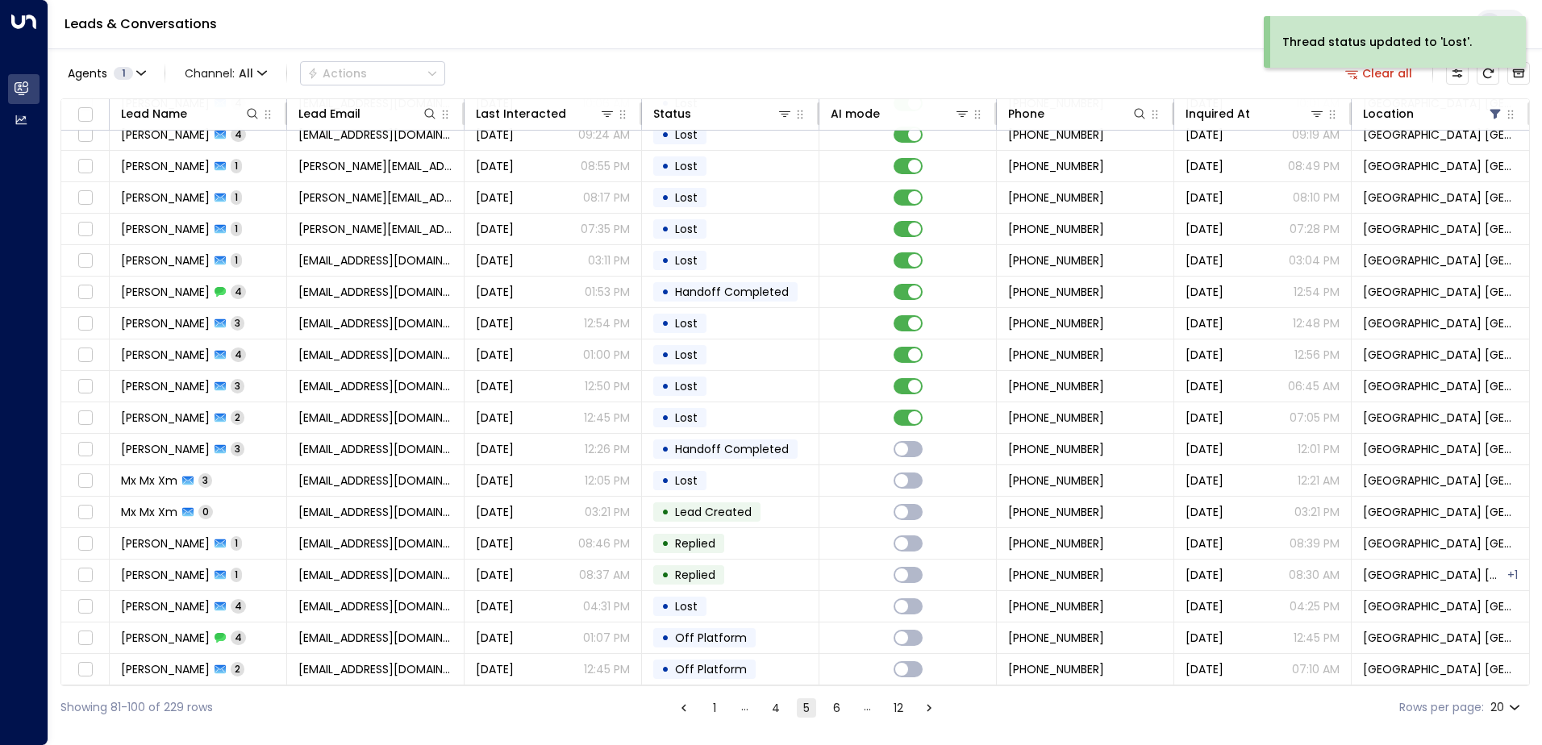
click at [893, 712] on button "12" at bounding box center [897, 707] width 19 height 19
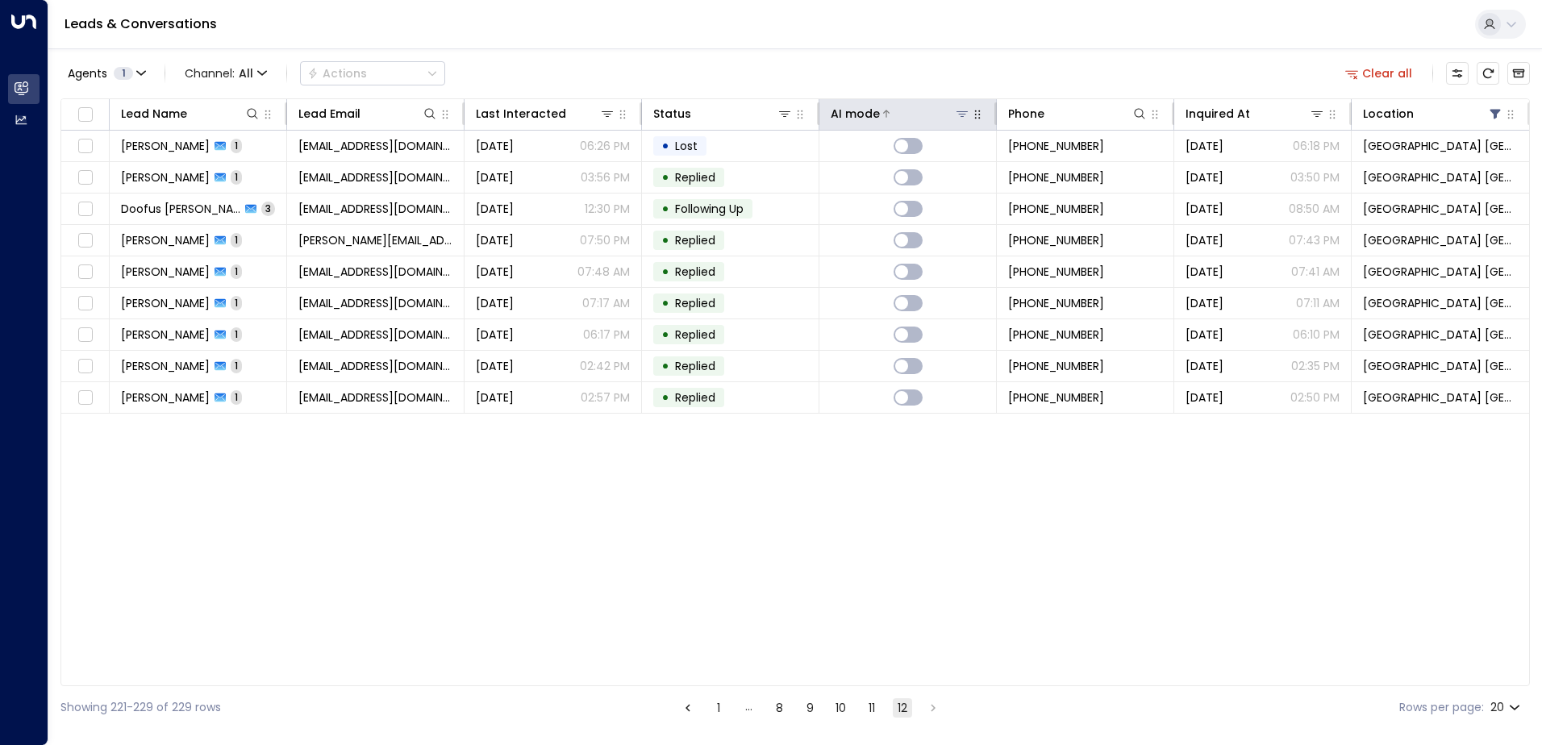
click at [950, 114] on div at bounding box center [925, 114] width 90 height 16
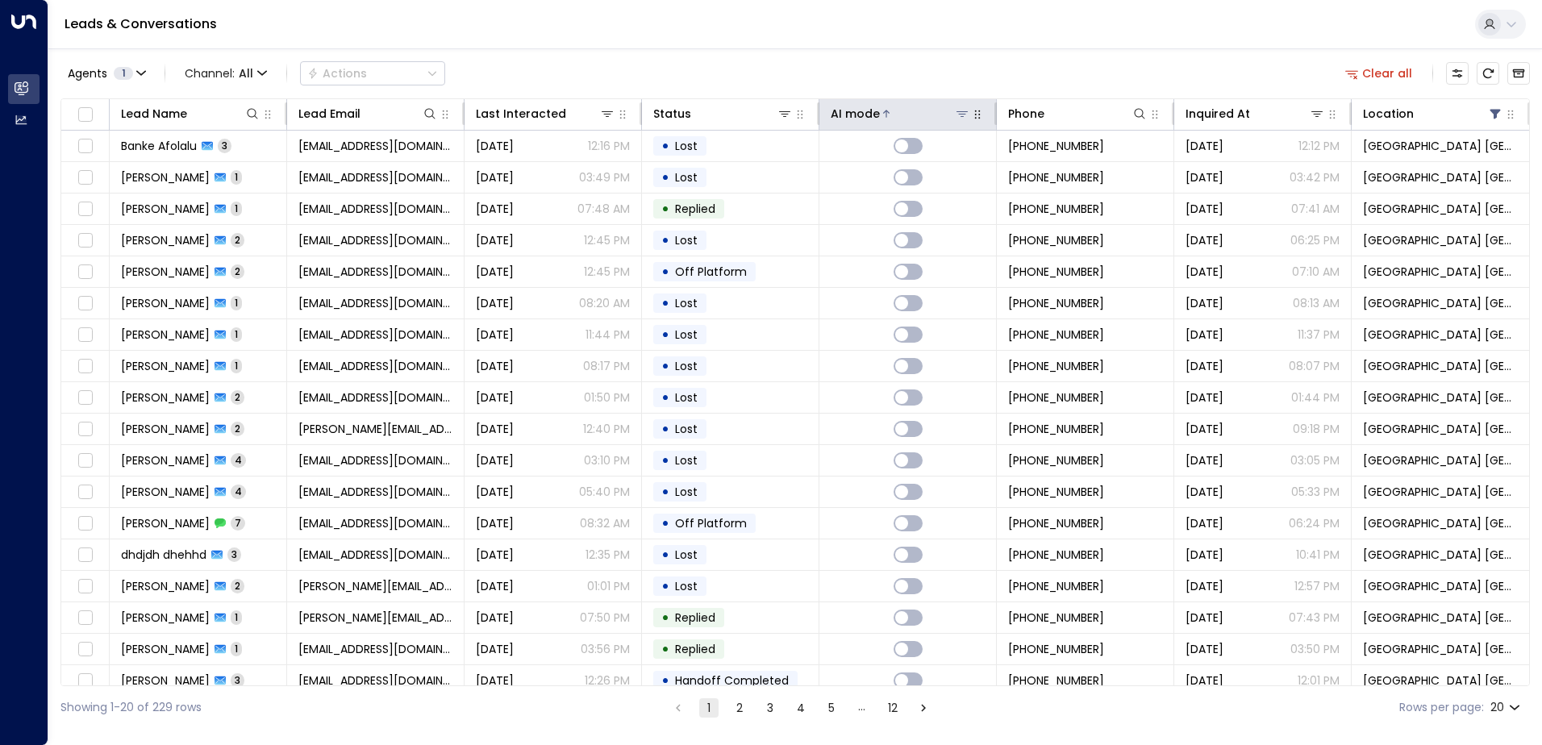
click at [963, 113] on icon at bounding box center [961, 113] width 13 height 13
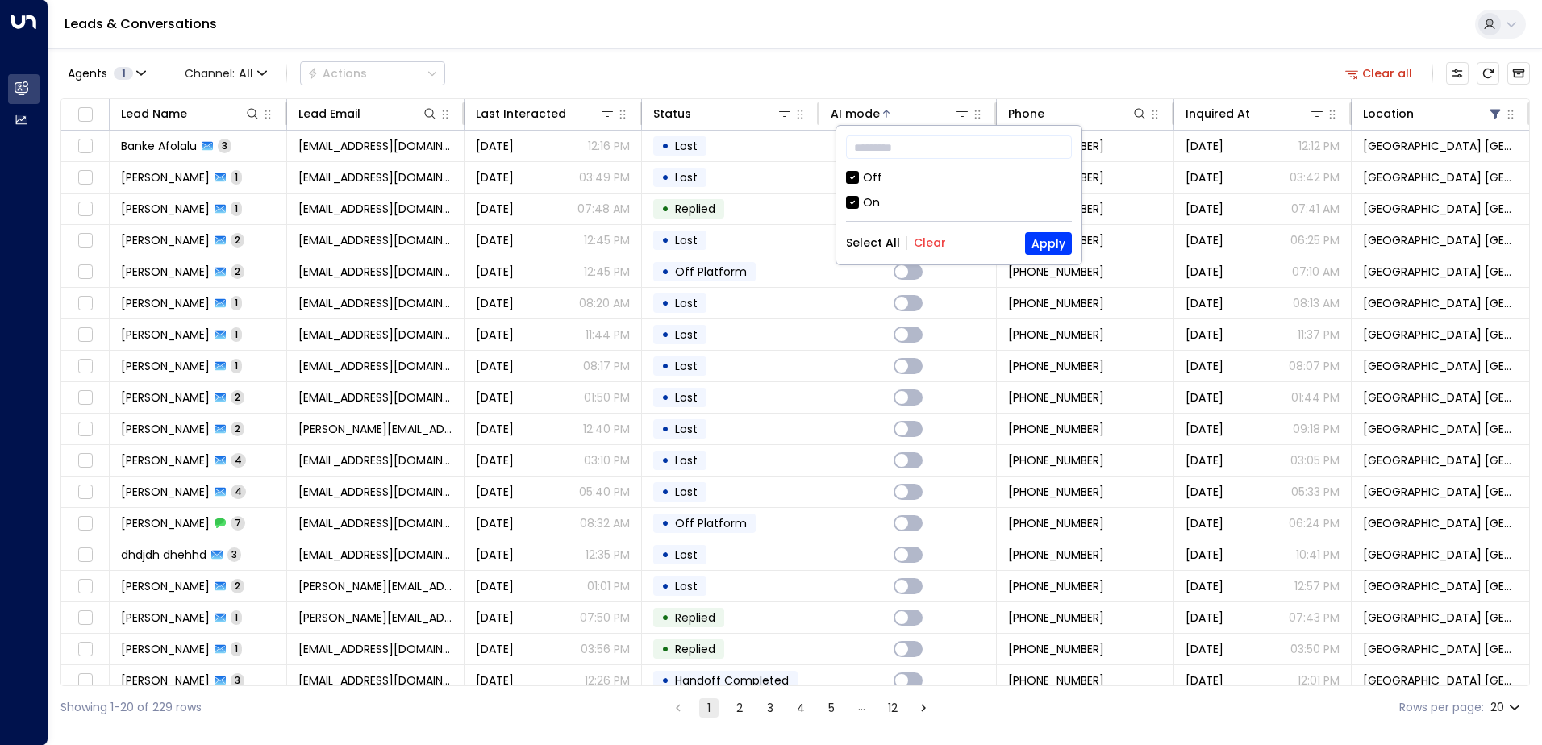
click at [876, 182] on div "Off" at bounding box center [872, 177] width 19 height 17
click at [1017, 246] on div "Select All Clear Apply" at bounding box center [959, 243] width 226 height 23
click at [1037, 244] on button "Apply" at bounding box center [1048, 243] width 47 height 23
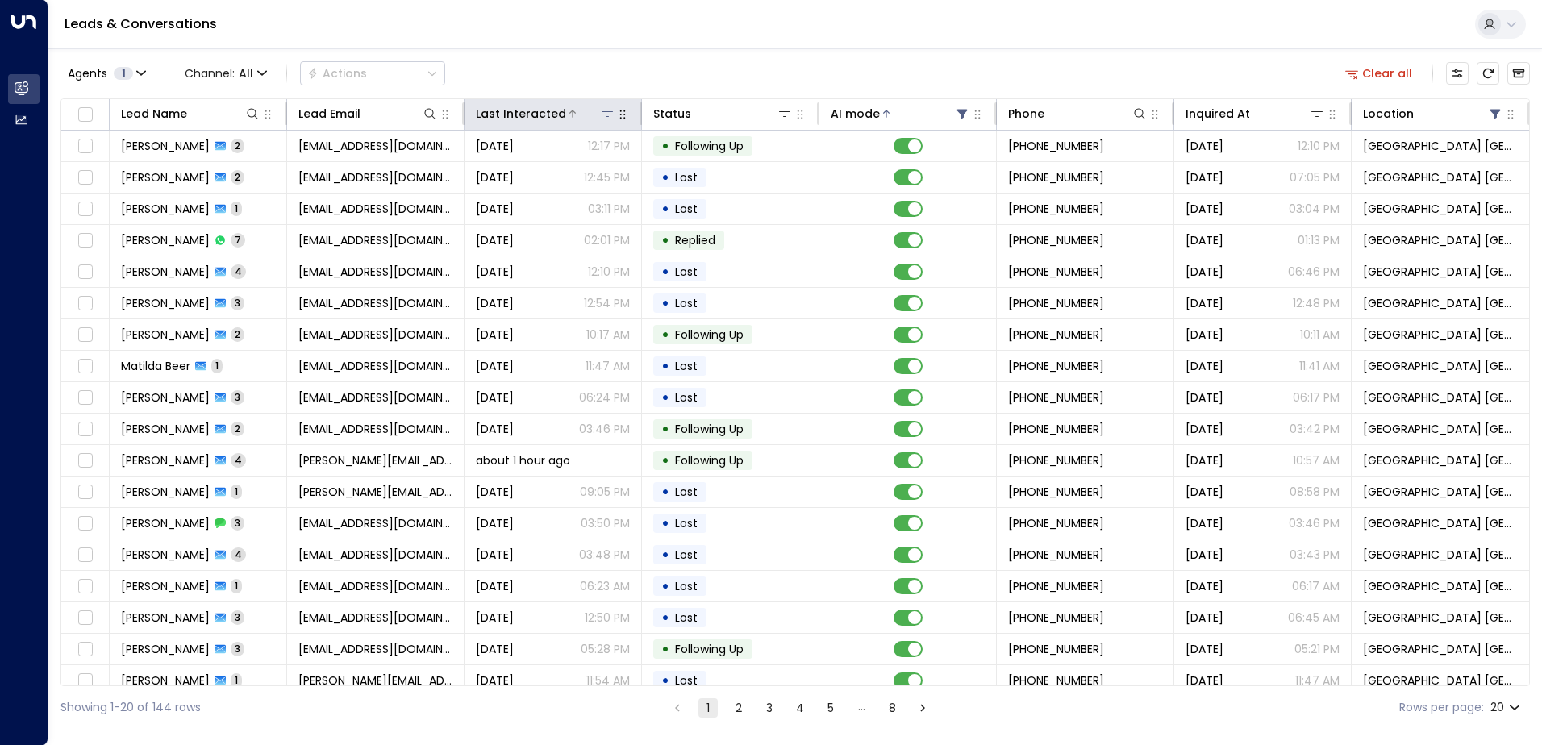
click at [576, 110] on div at bounding box center [590, 114] width 49 height 16
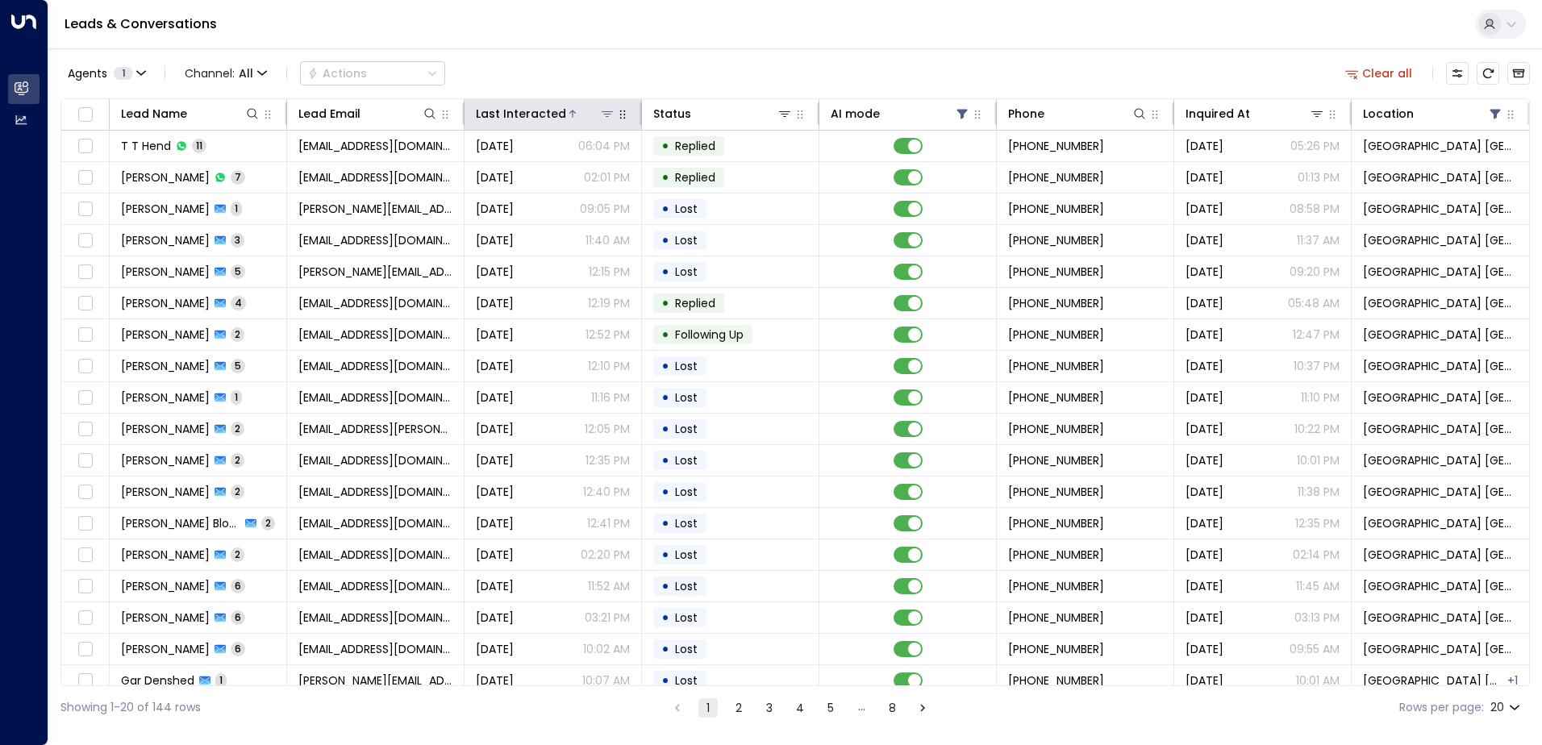
click at [568, 117] on icon at bounding box center [573, 114] width 10 height 10
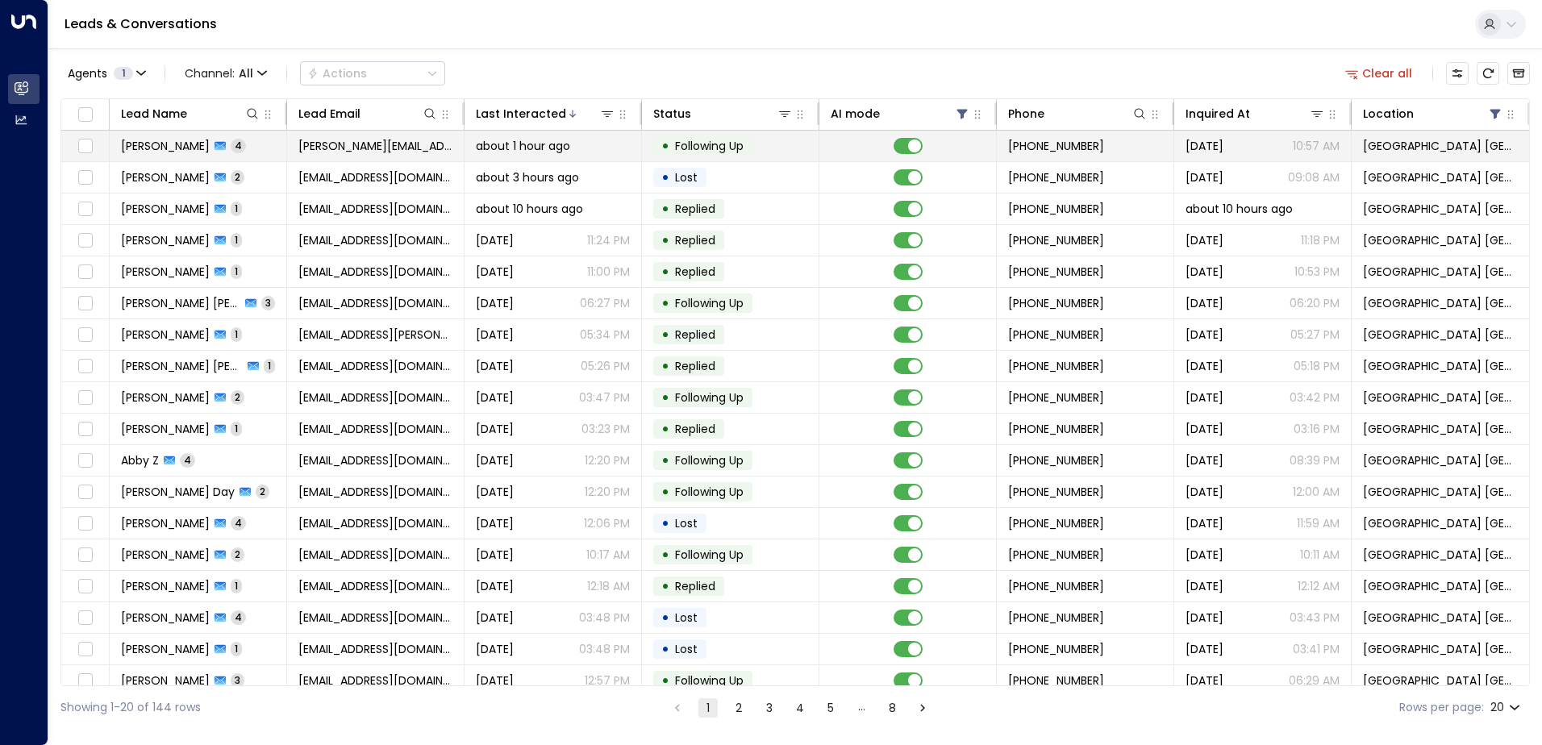
click at [343, 149] on span "[PERSON_NAME][EMAIL_ADDRESS][DOMAIN_NAME]" at bounding box center [375, 146] width 154 height 16
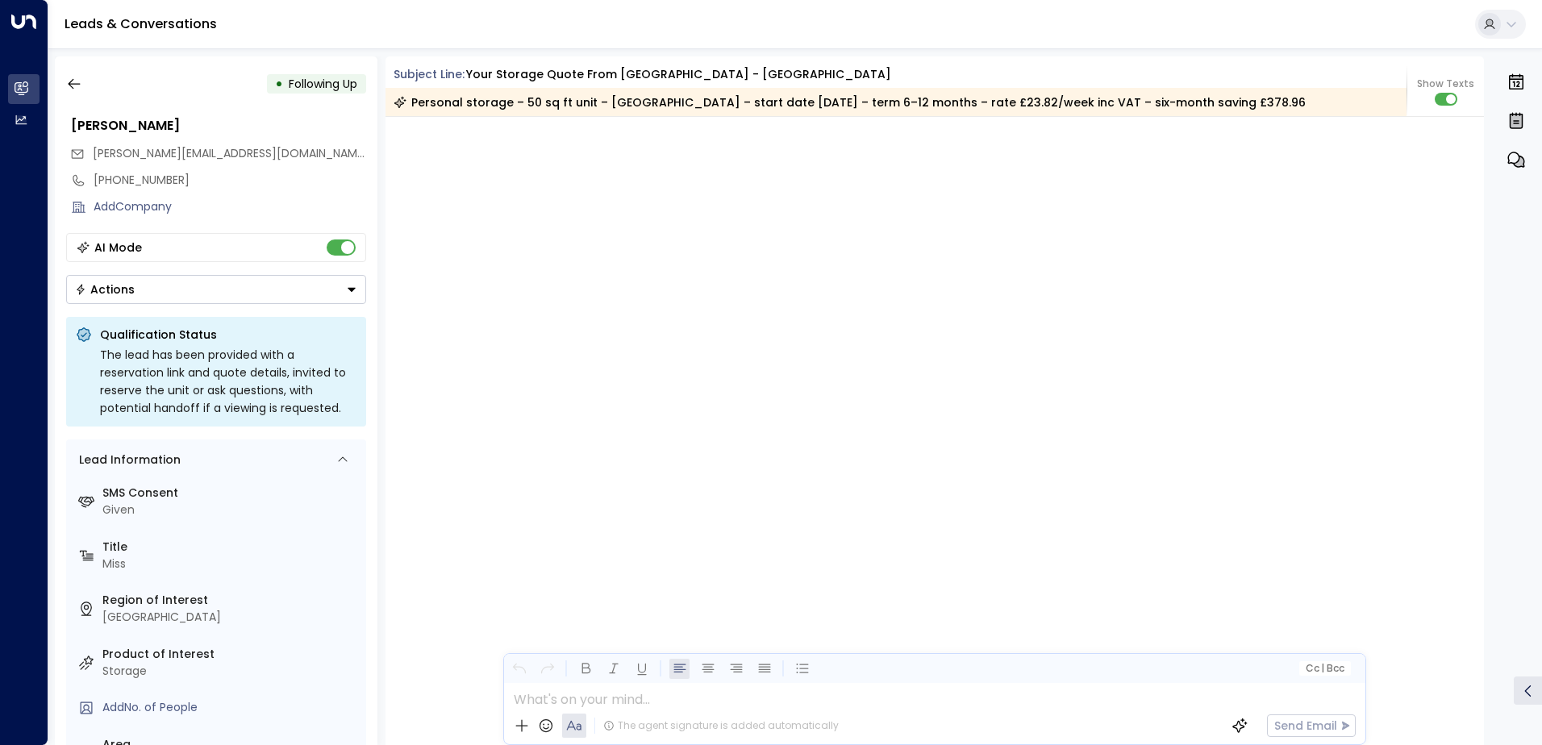
scroll to position [3281, 0]
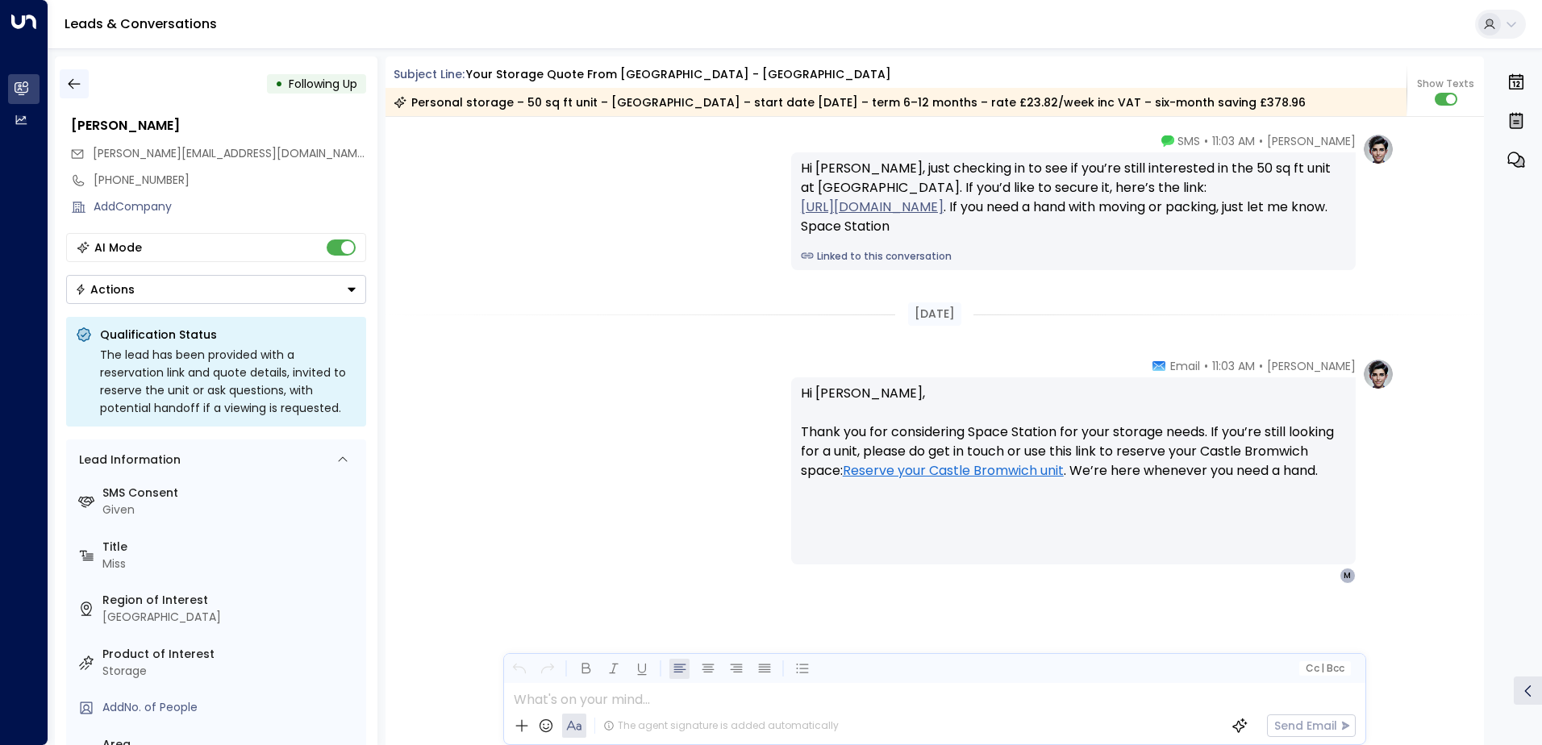
click at [79, 82] on icon "button" at bounding box center [74, 84] width 16 height 16
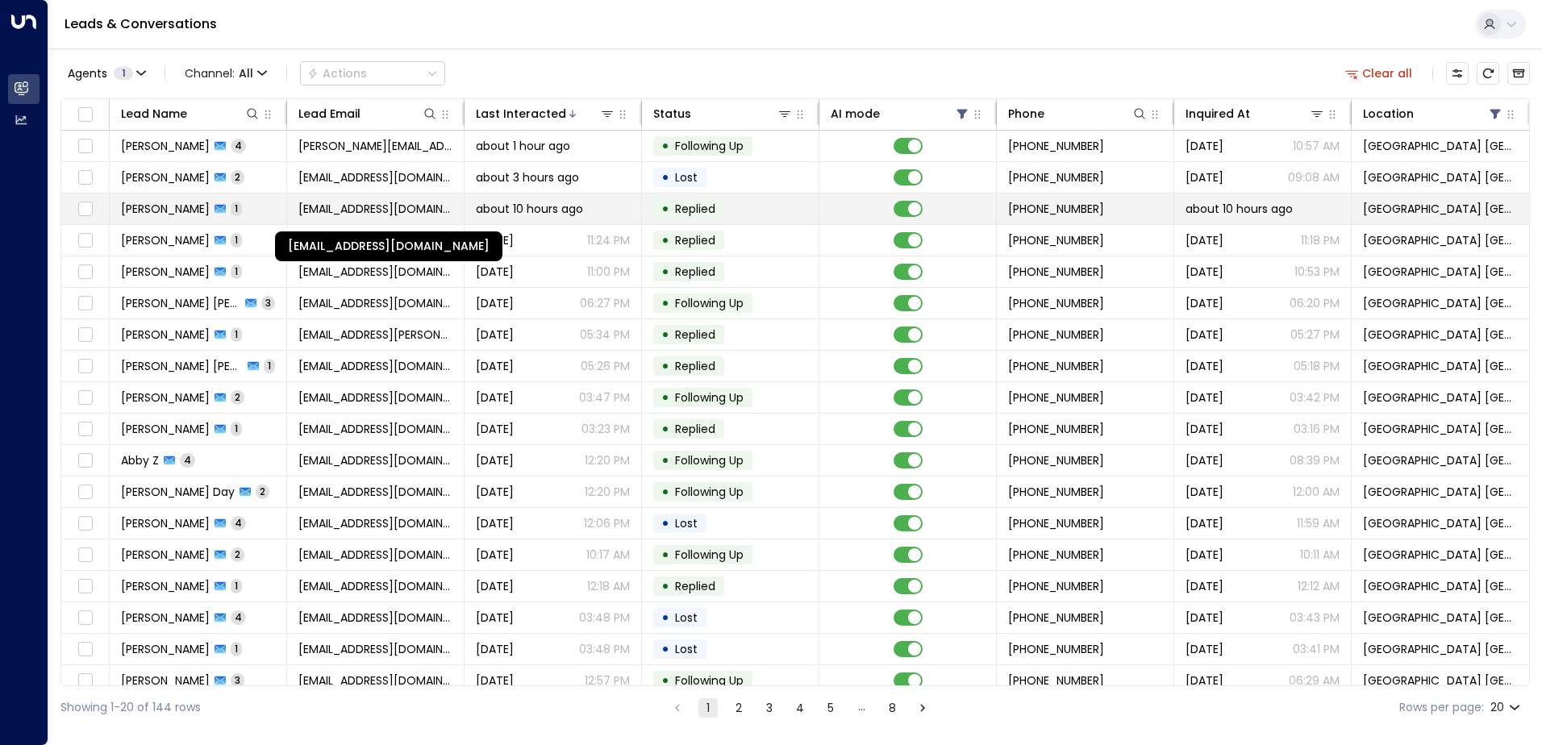
click at [402, 205] on span "[EMAIL_ADDRESS][DOMAIN_NAME]" at bounding box center [375, 209] width 154 height 16
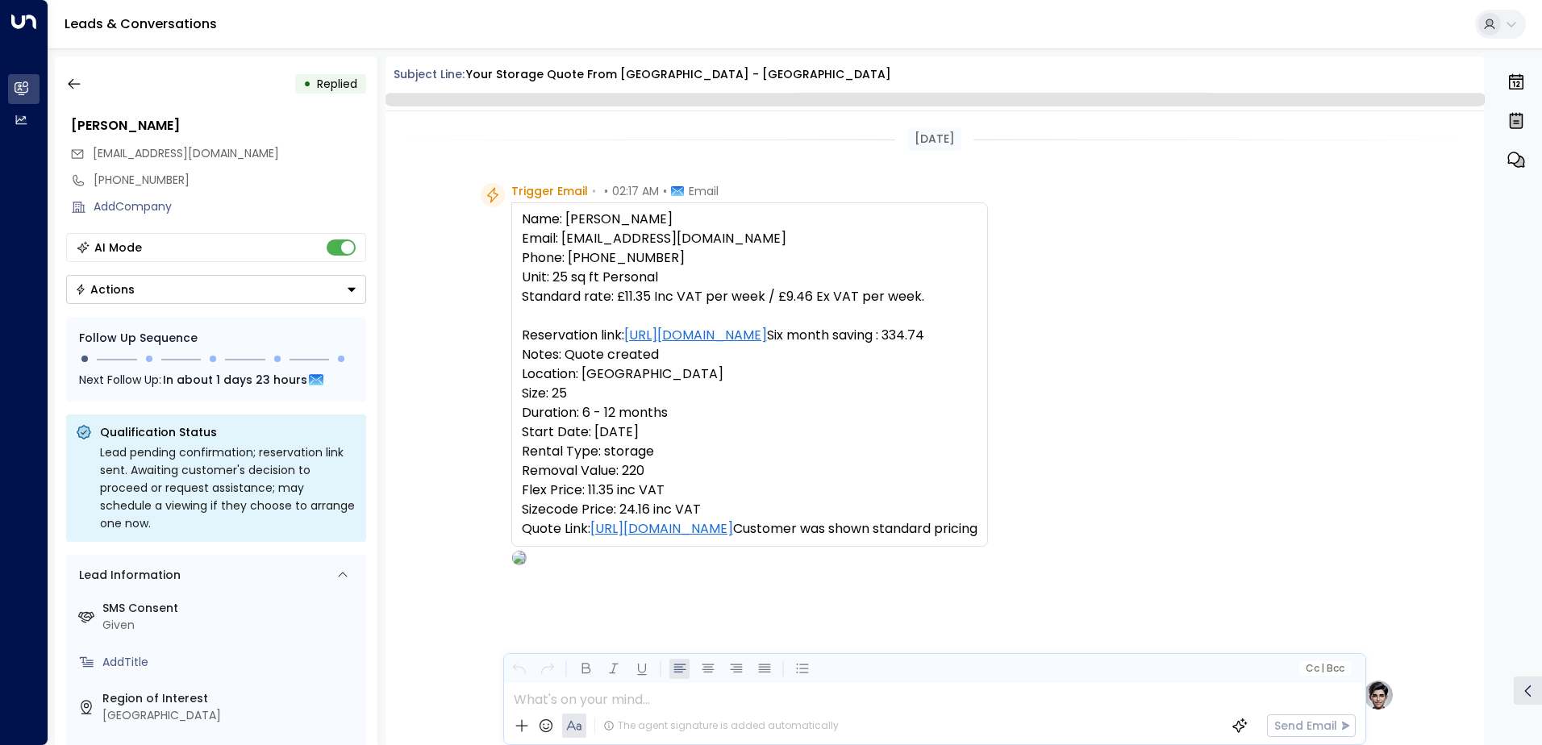
scroll to position [747, 0]
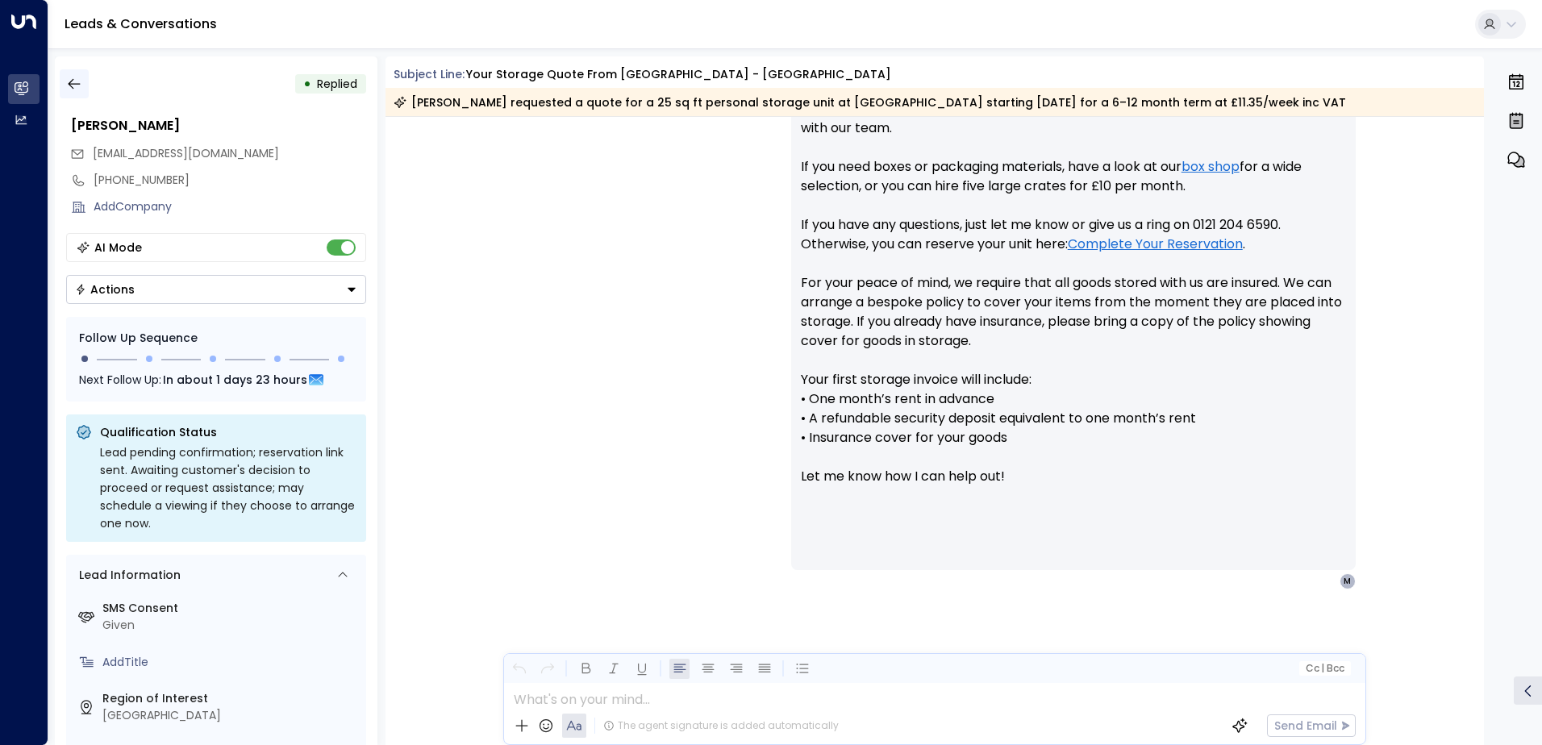
click at [80, 88] on icon "button" at bounding box center [74, 84] width 16 height 16
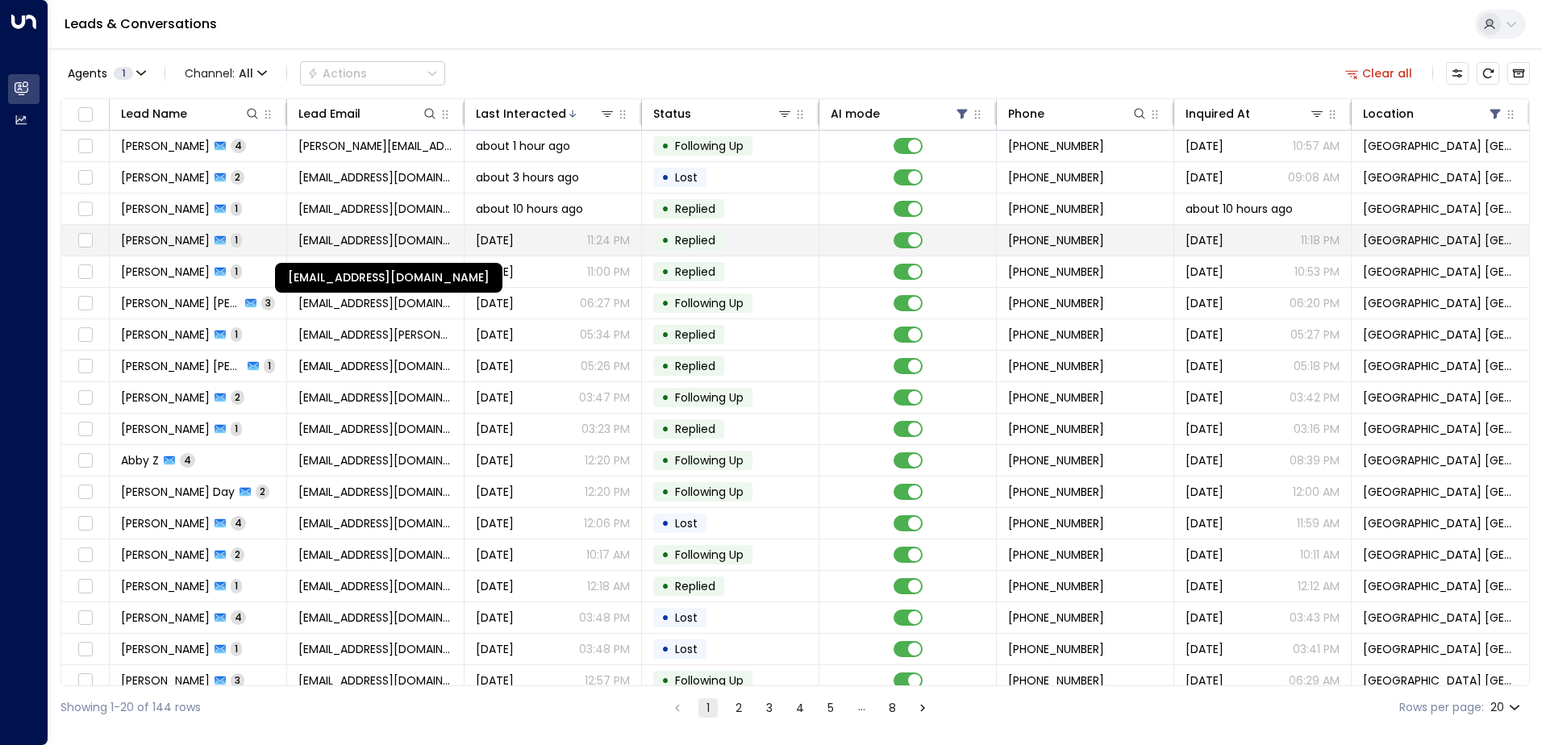
click at [307, 244] on span "[EMAIL_ADDRESS][DOMAIN_NAME]" at bounding box center [375, 240] width 154 height 16
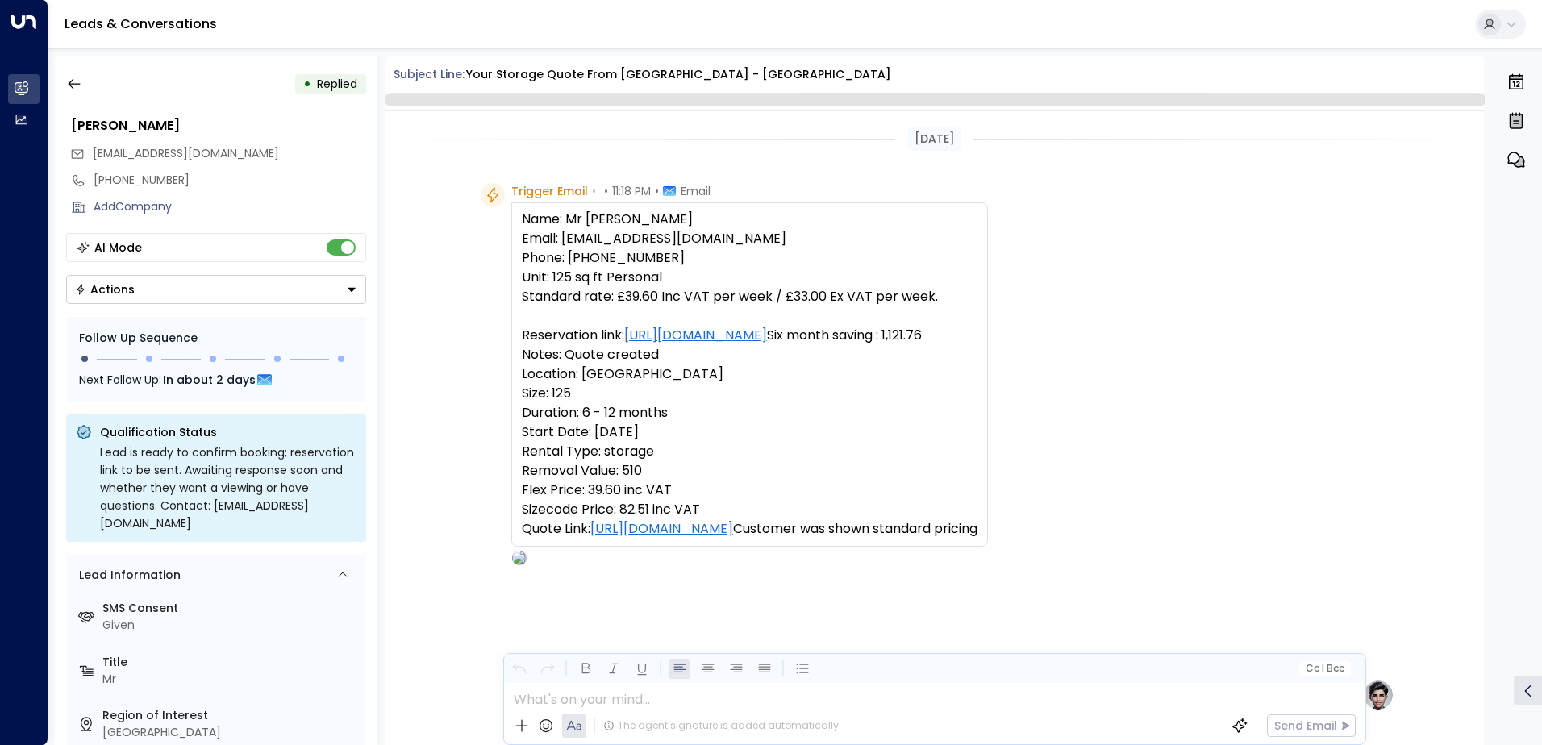
scroll to position [611, 0]
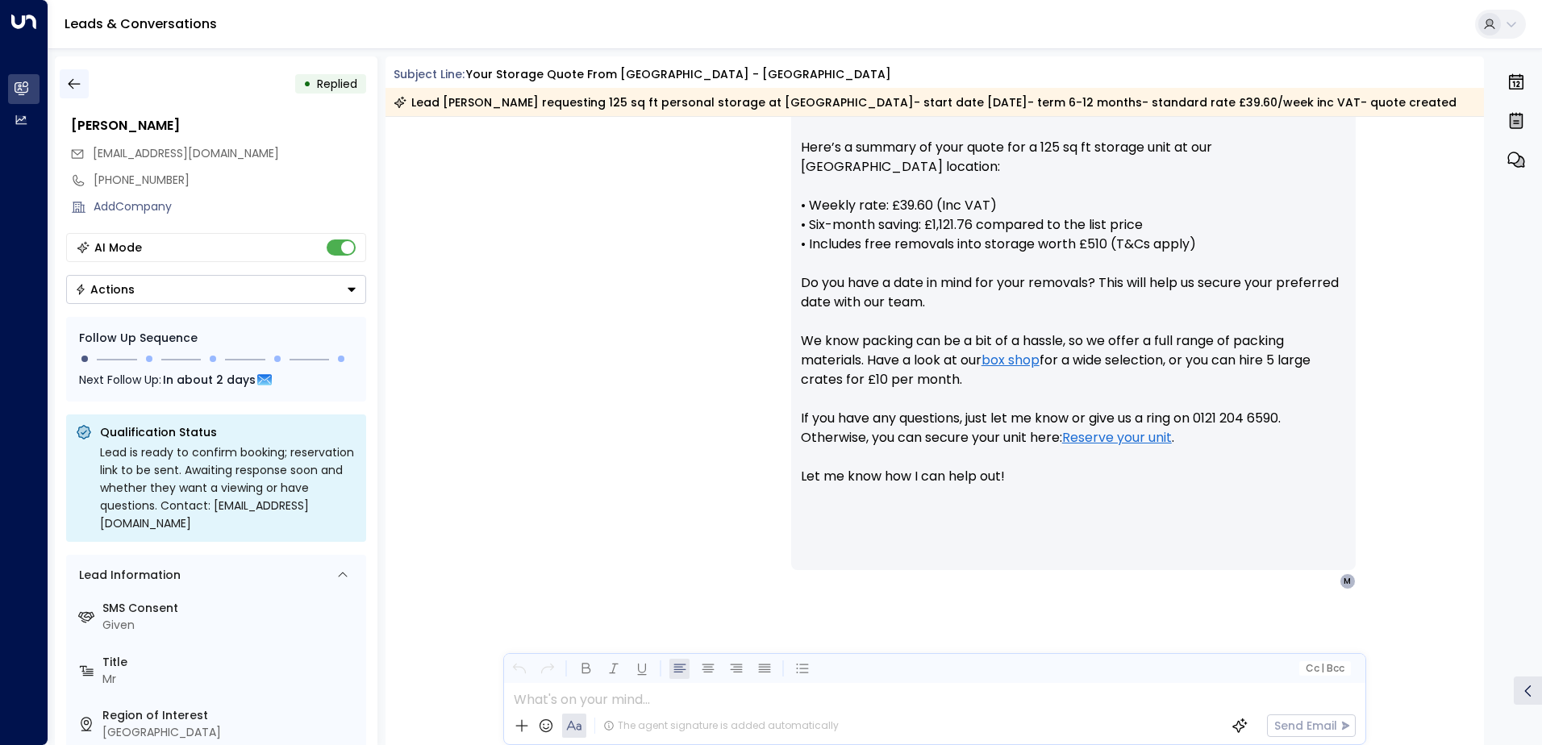
click at [76, 84] on icon "button" at bounding box center [74, 84] width 12 height 10
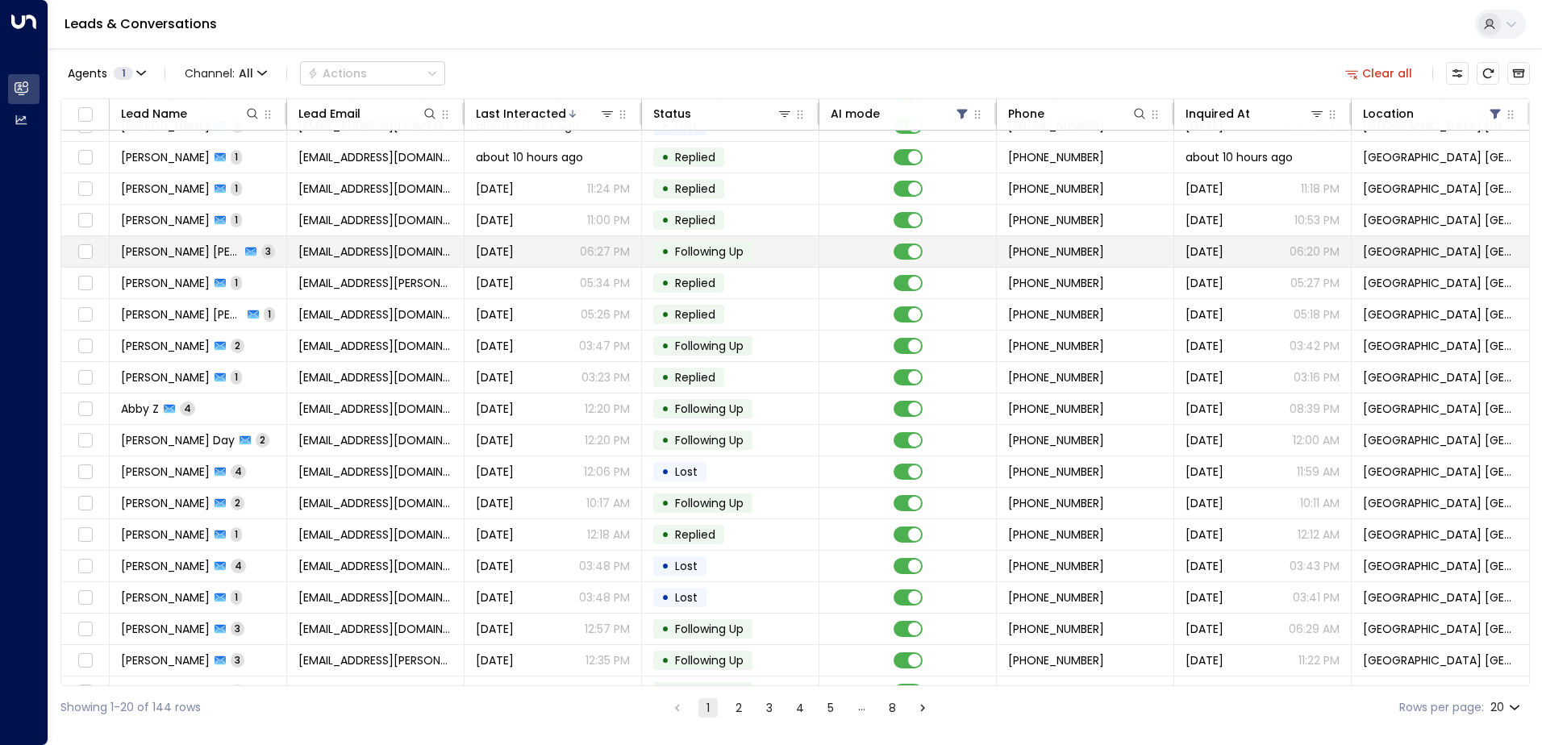
scroll to position [79, 0]
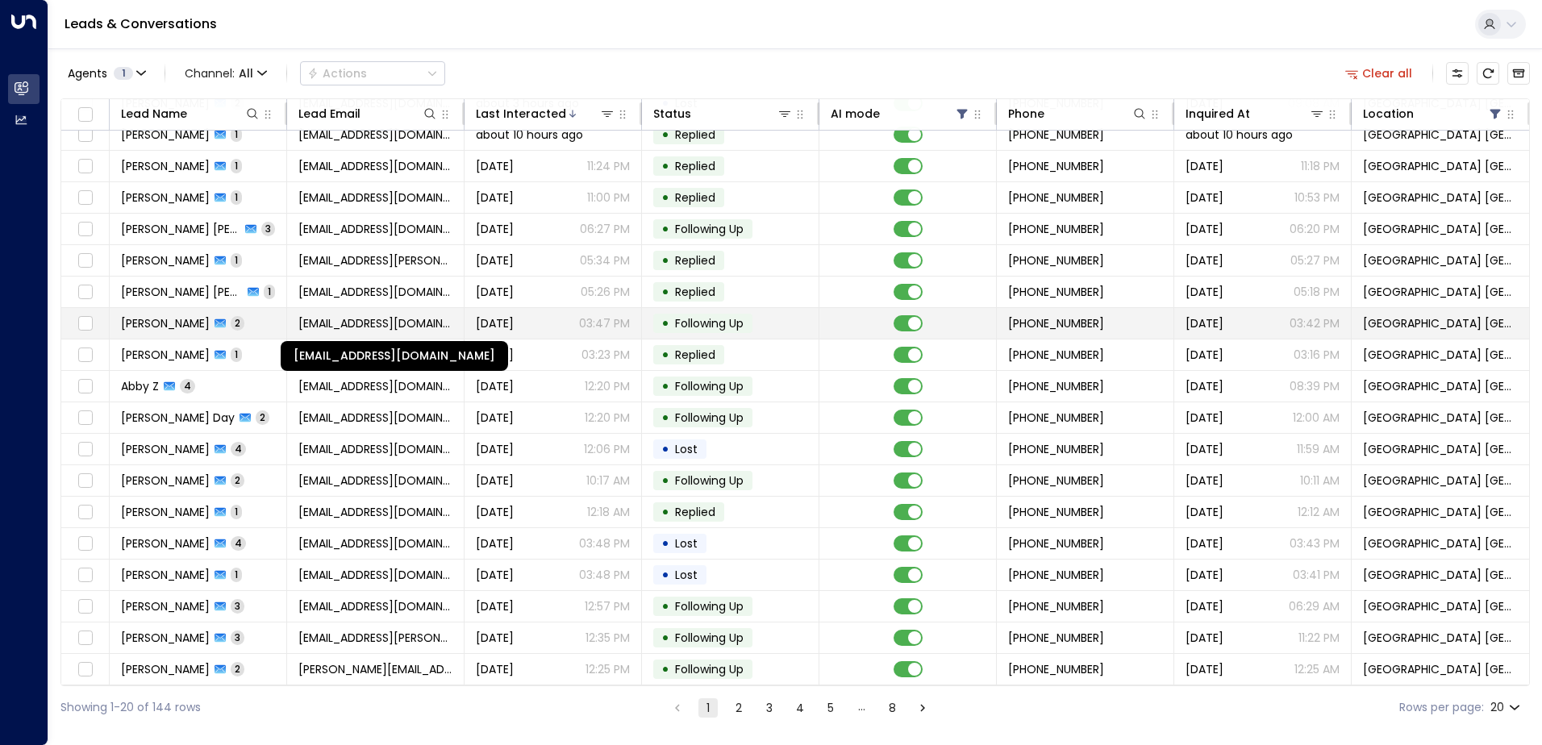
click at [376, 317] on span "[EMAIL_ADDRESS][DOMAIN_NAME]" at bounding box center [375, 323] width 154 height 16
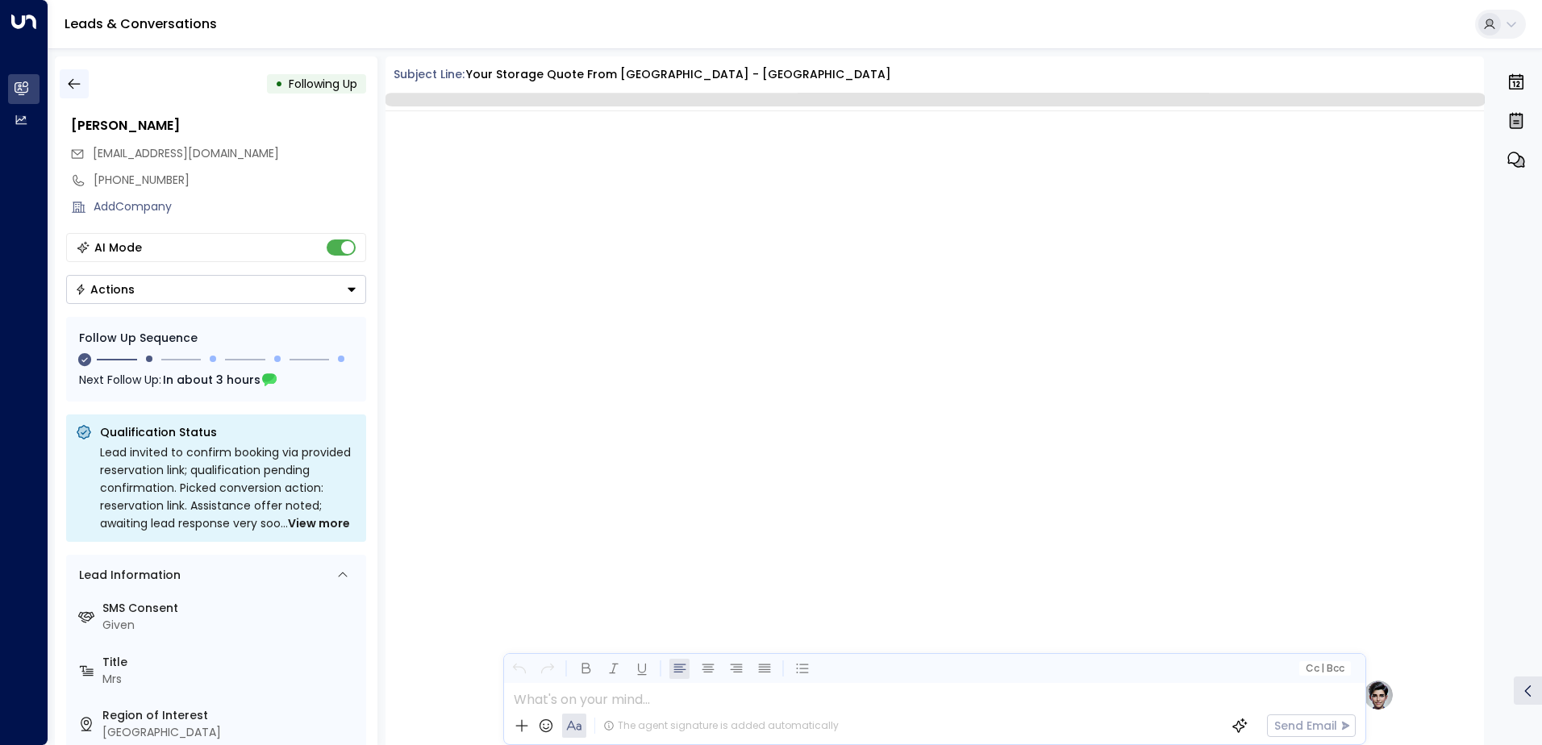
scroll to position [1273, 0]
